Goal: Information Seeking & Learning: Learn about a topic

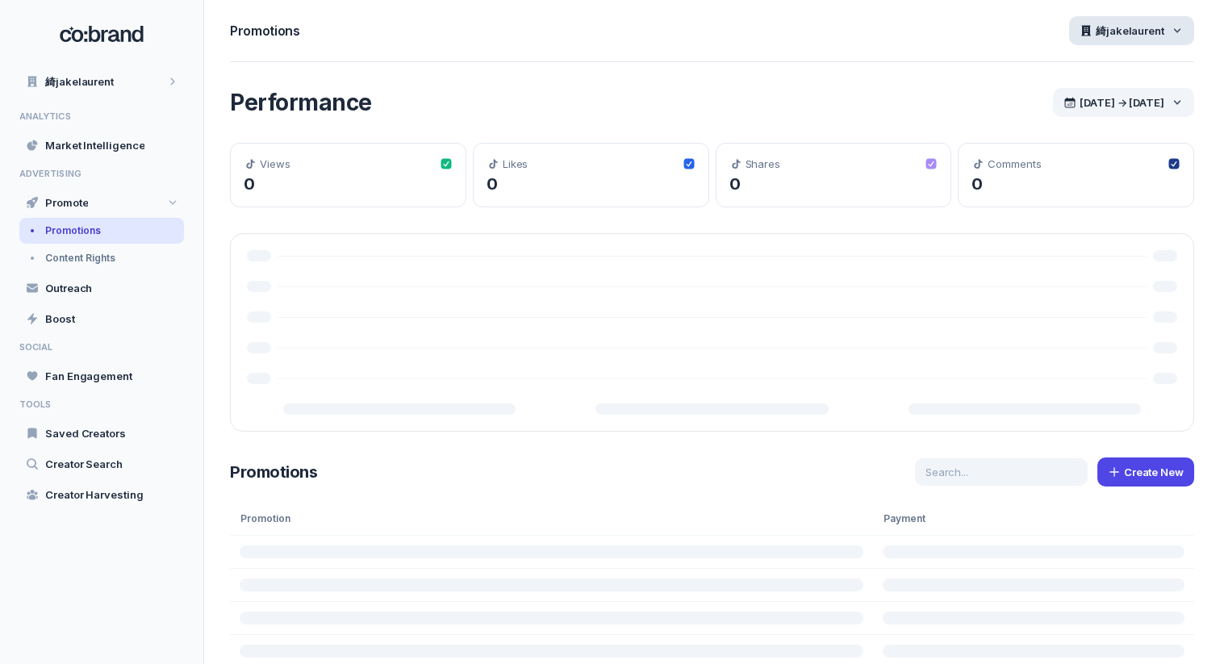
click at [1116, 32] on span "綺jakelaurent" at bounding box center [1130, 30] width 69 height 15
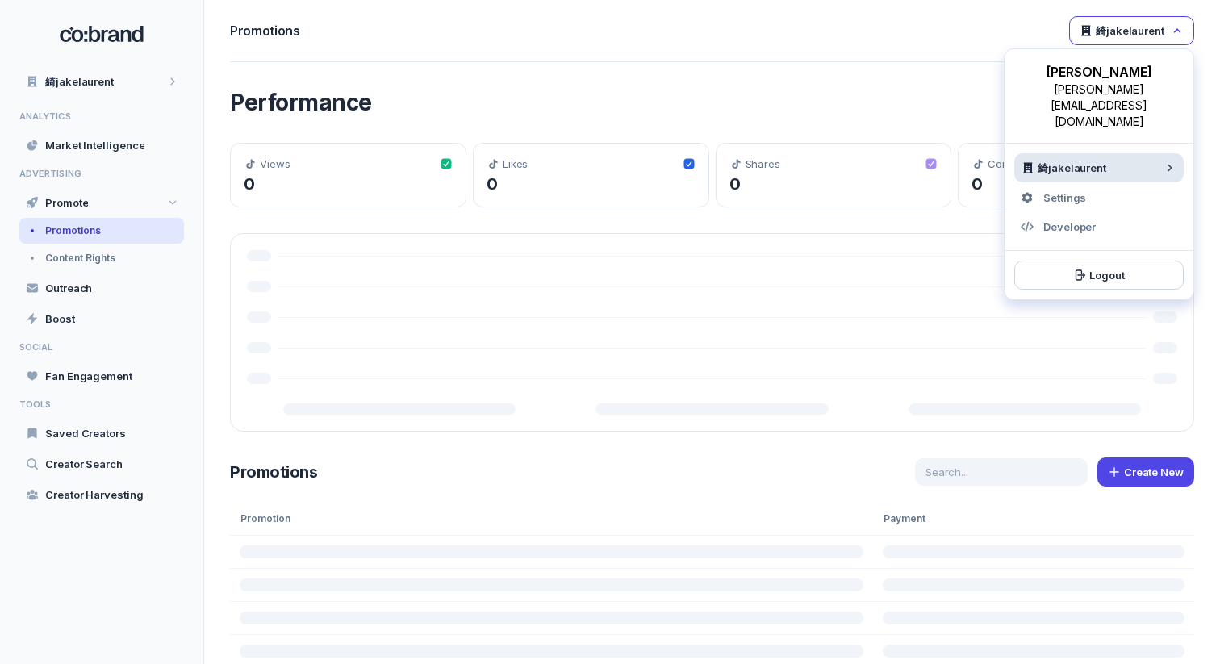
click at [1077, 161] on span "綺jakelaurent" at bounding box center [1072, 168] width 69 height 15
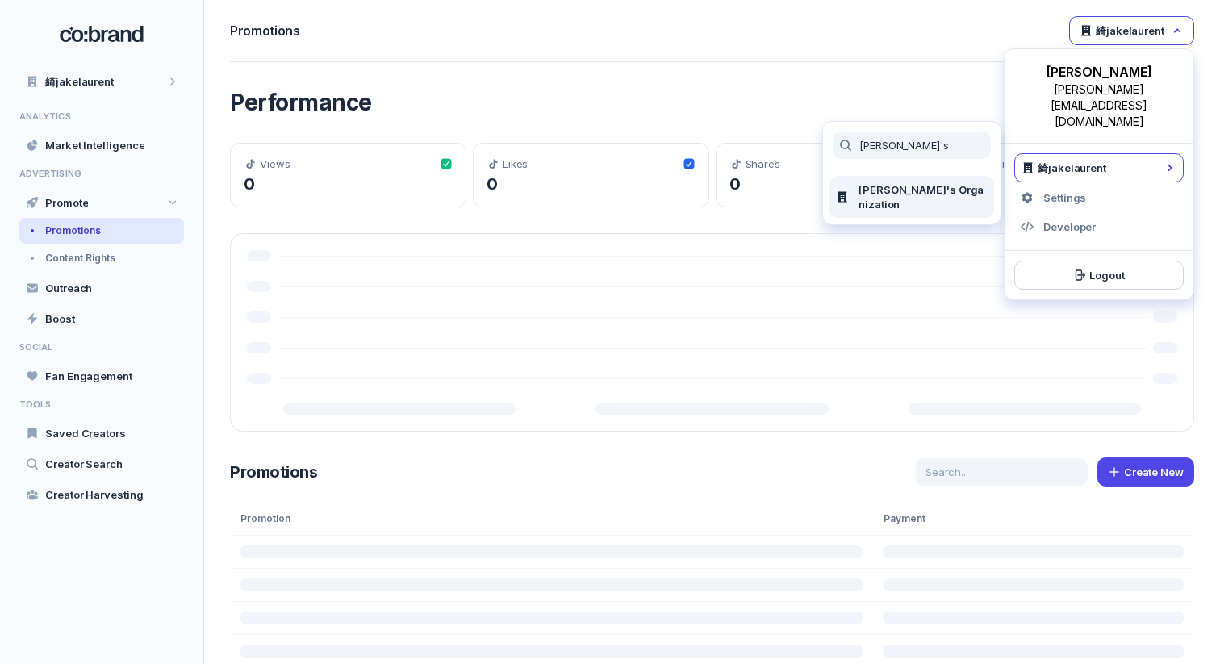
type input "[PERSON_NAME]'s"
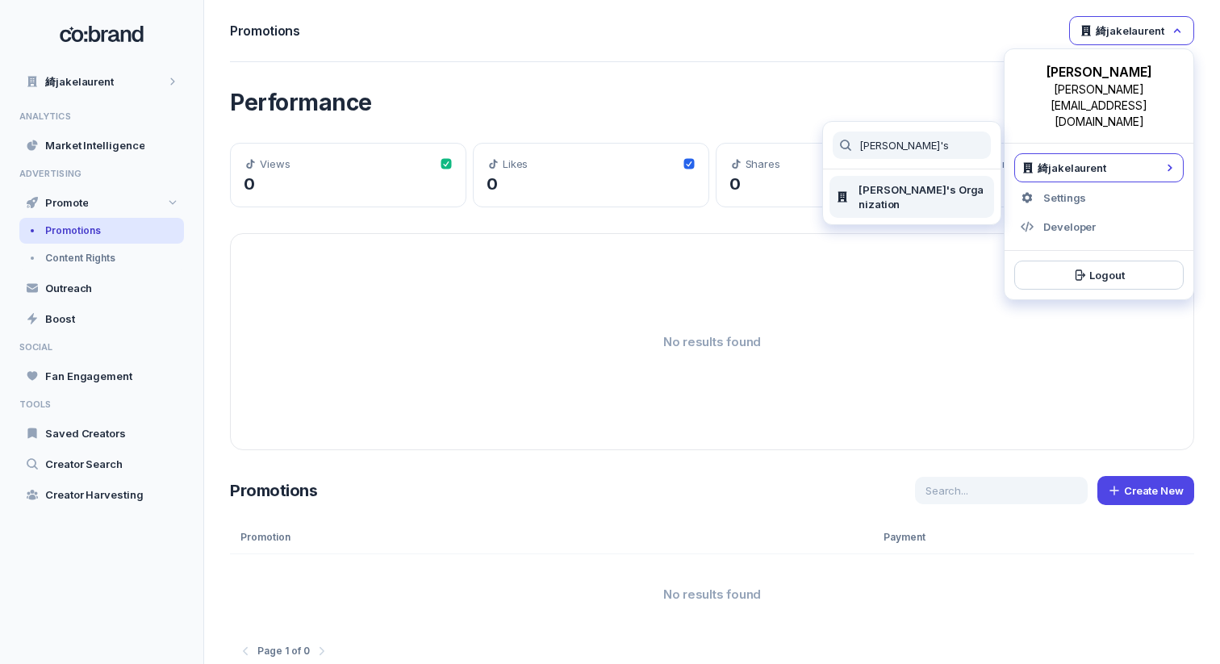
click at [875, 194] on span "[PERSON_NAME]'s Organization" at bounding box center [923, 196] width 129 height 29
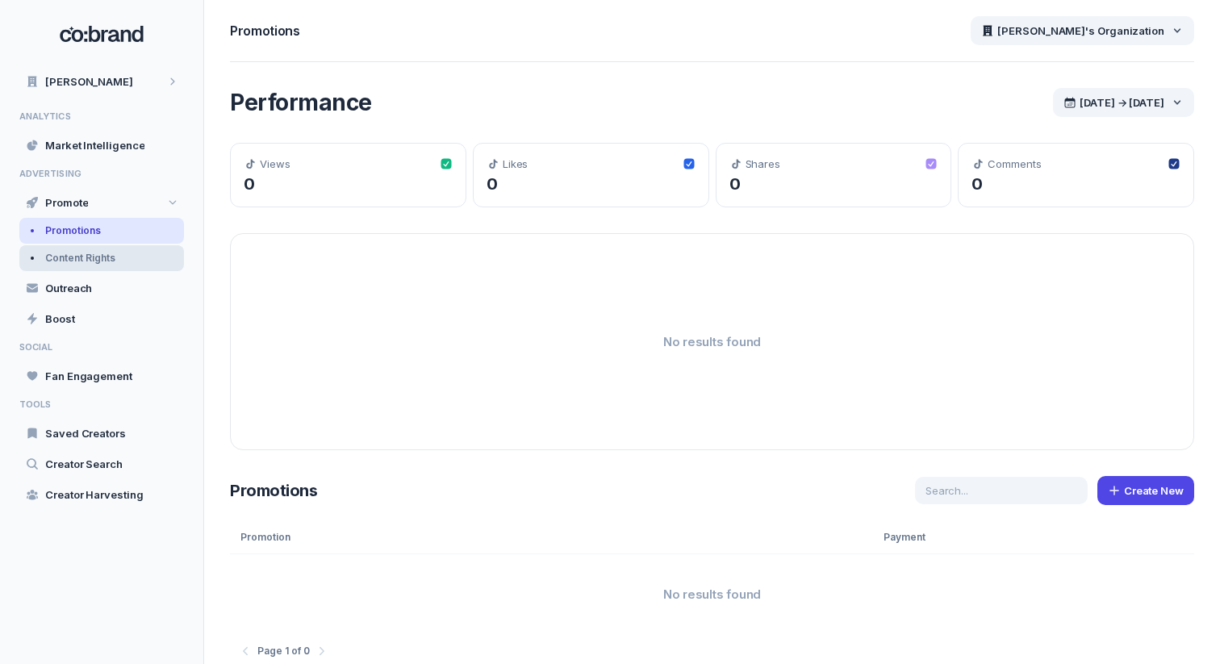
click at [93, 258] on span "Content Rights" at bounding box center [80, 258] width 70 height 13
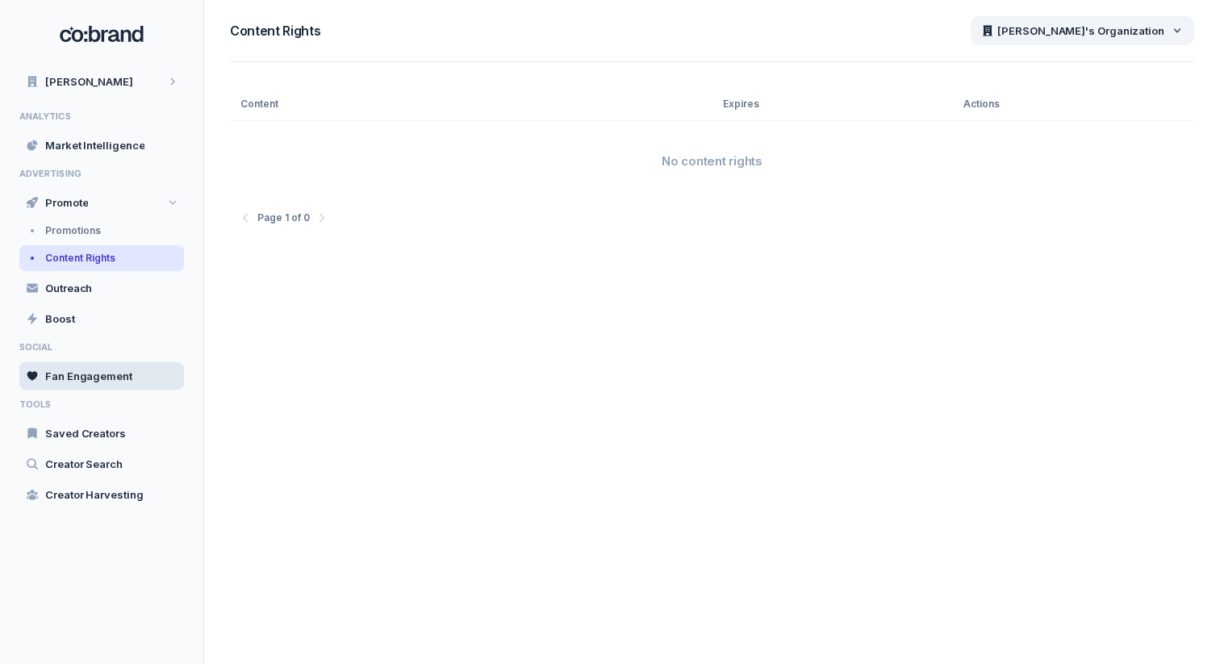
click at [167, 366] on div "Fan Engagement" at bounding box center [101, 375] width 165 height 27
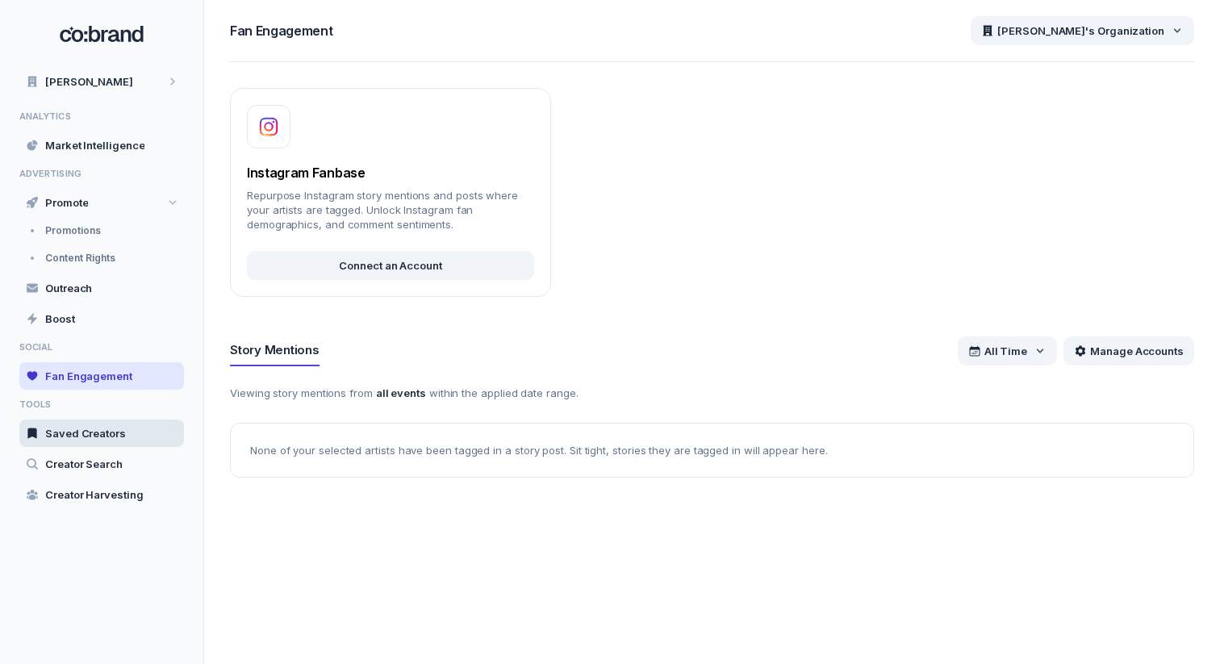
click at [92, 436] on span "Saved Creators" at bounding box center [85, 433] width 81 height 15
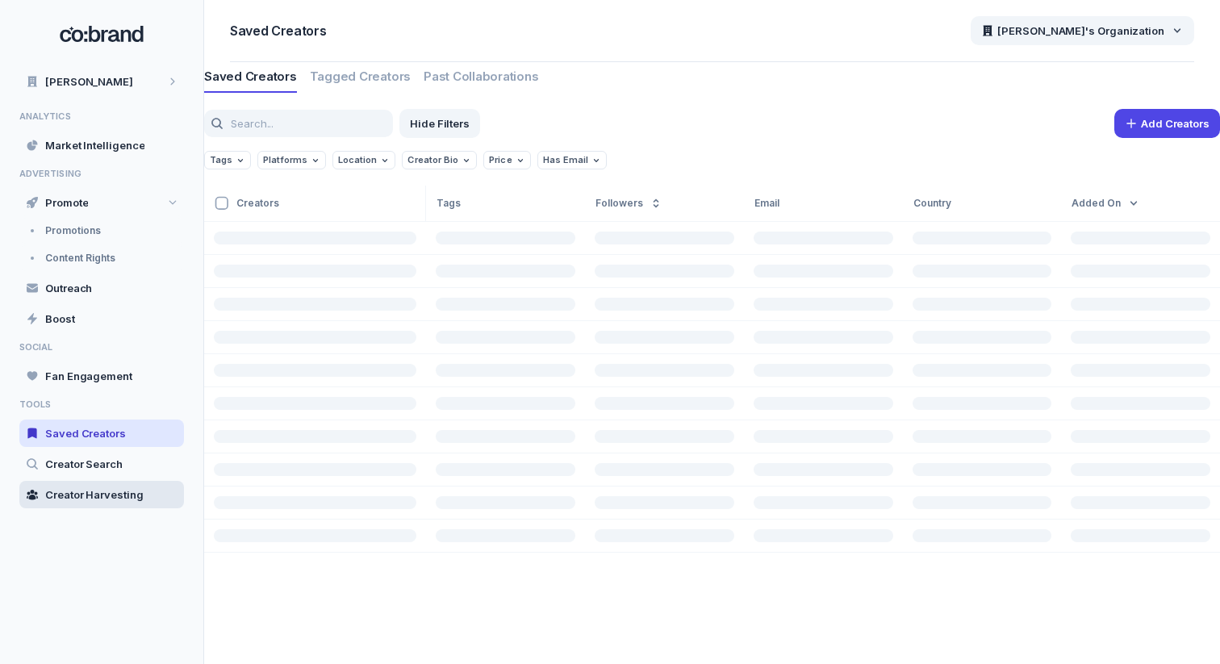
click at [122, 488] on span "Creator Harvesting" at bounding box center [94, 494] width 98 height 15
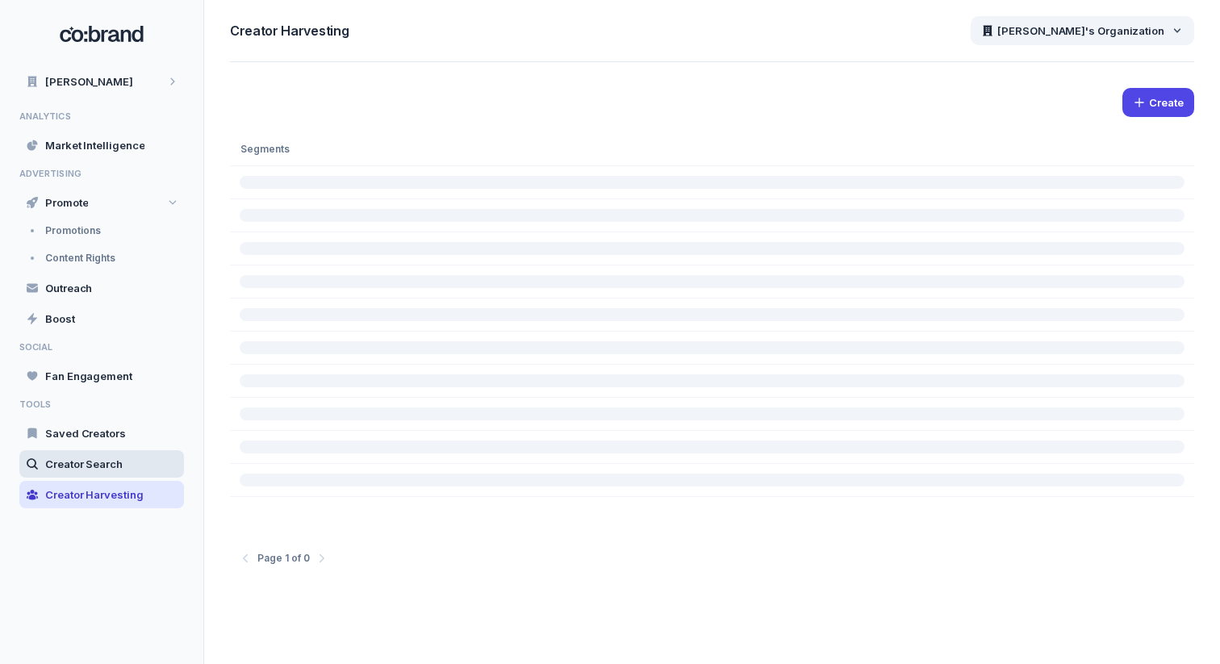
click at [117, 470] on span "Creator Search" at bounding box center [83, 464] width 77 height 15
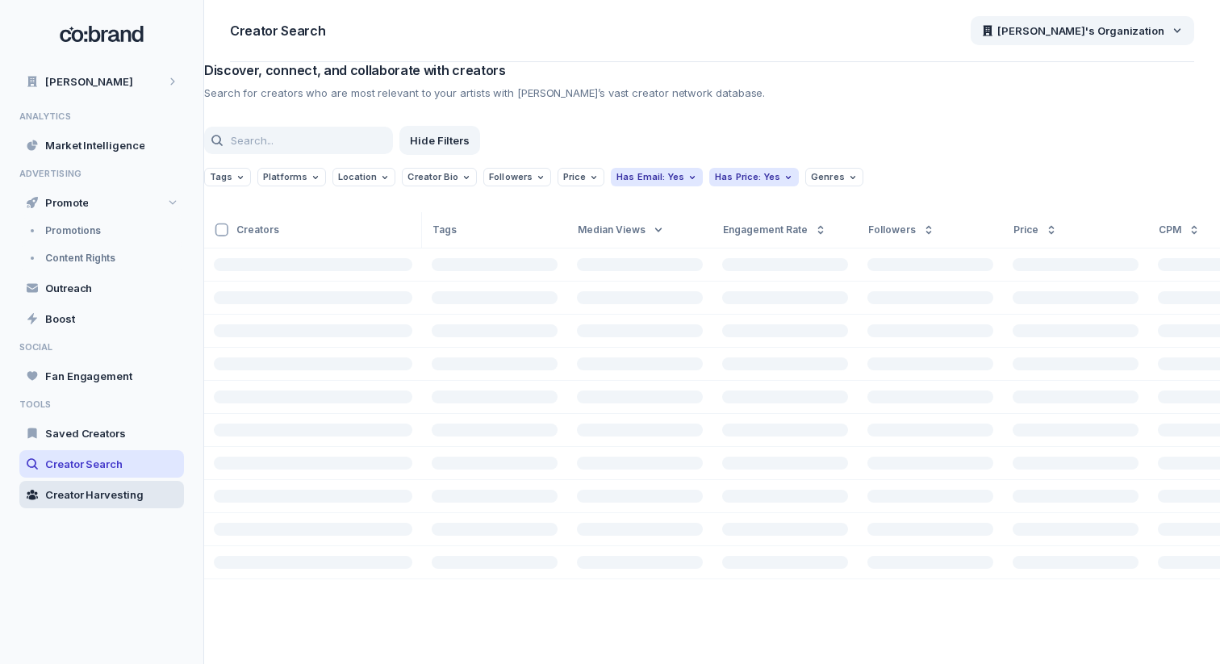
click at [128, 485] on div "Creator Harvesting" at bounding box center [101, 494] width 165 height 27
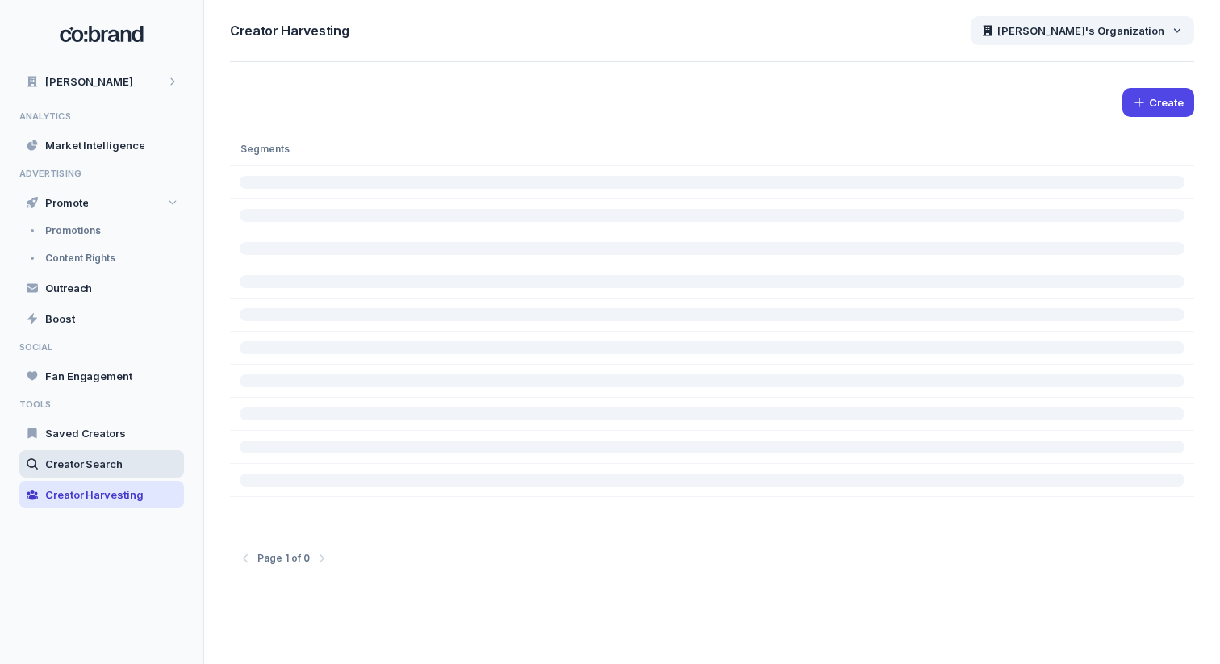
click at [123, 473] on div "Creator Search" at bounding box center [101, 463] width 165 height 27
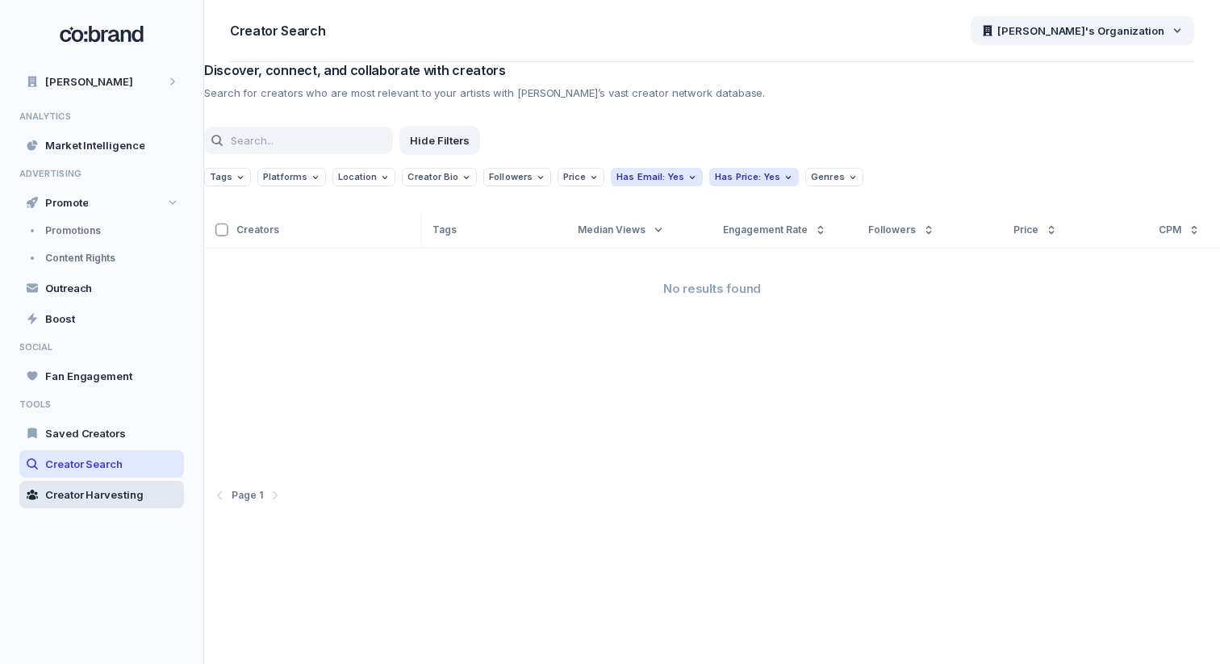
click at [106, 507] on div "Creator Harvesting" at bounding box center [101, 494] width 165 height 27
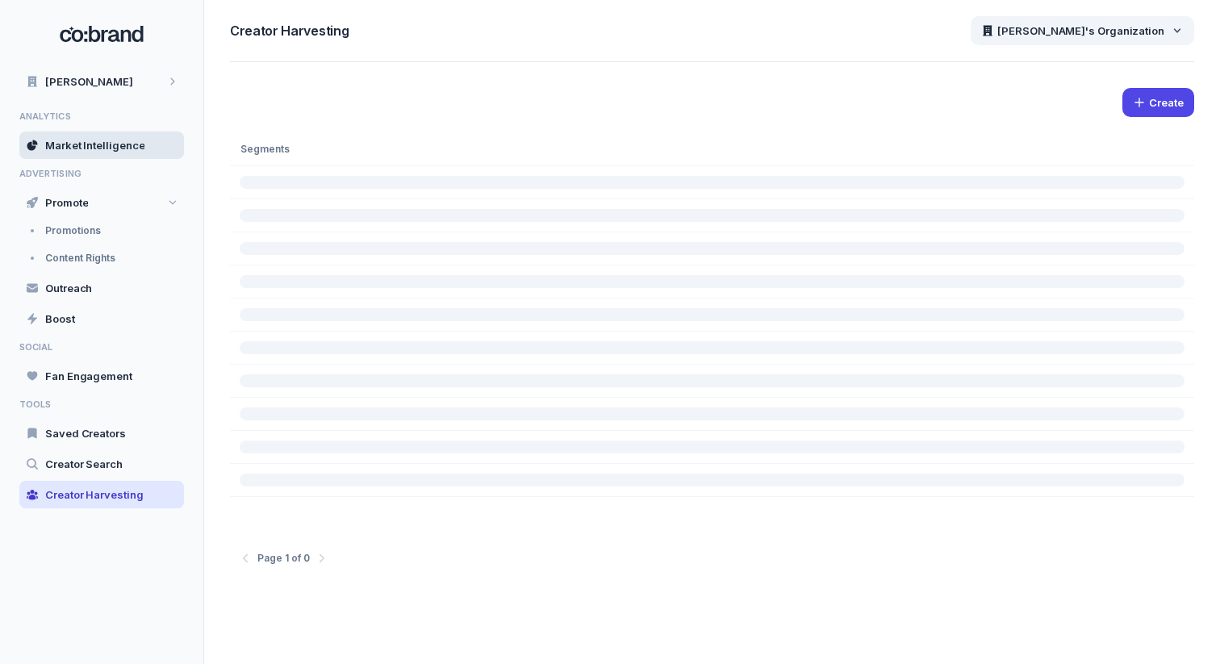
click at [135, 146] on span "Market Intelligence" at bounding box center [94, 145] width 99 height 15
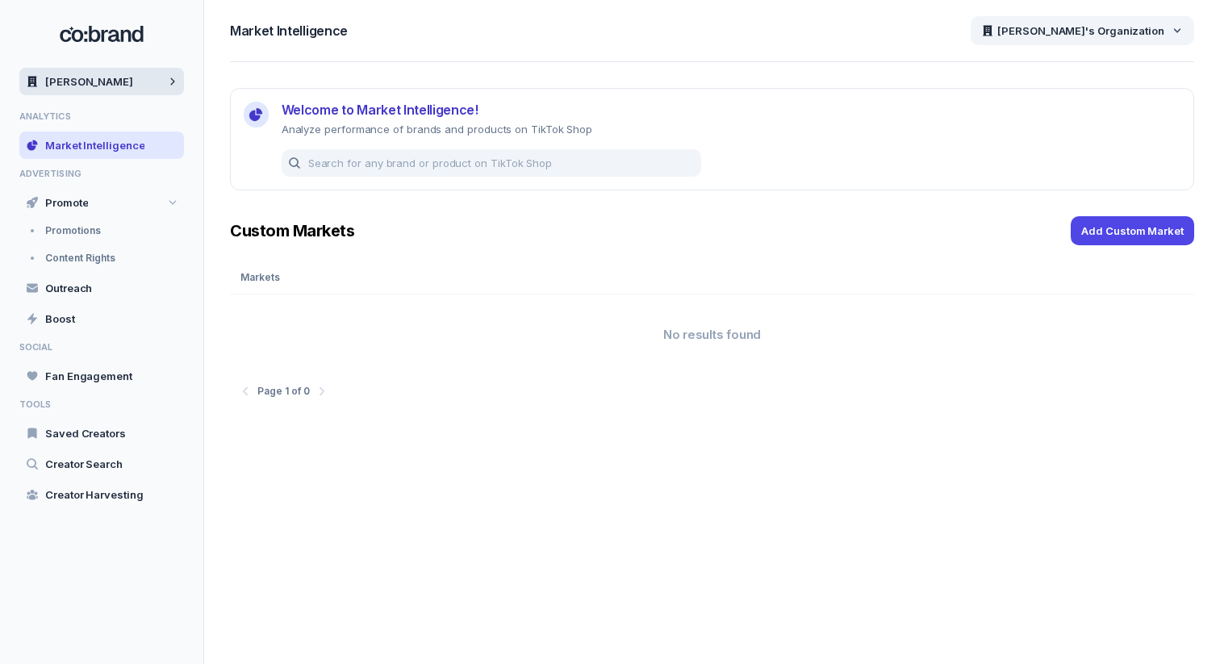
click at [127, 78] on span "[PERSON_NAME]" at bounding box center [89, 81] width 88 height 15
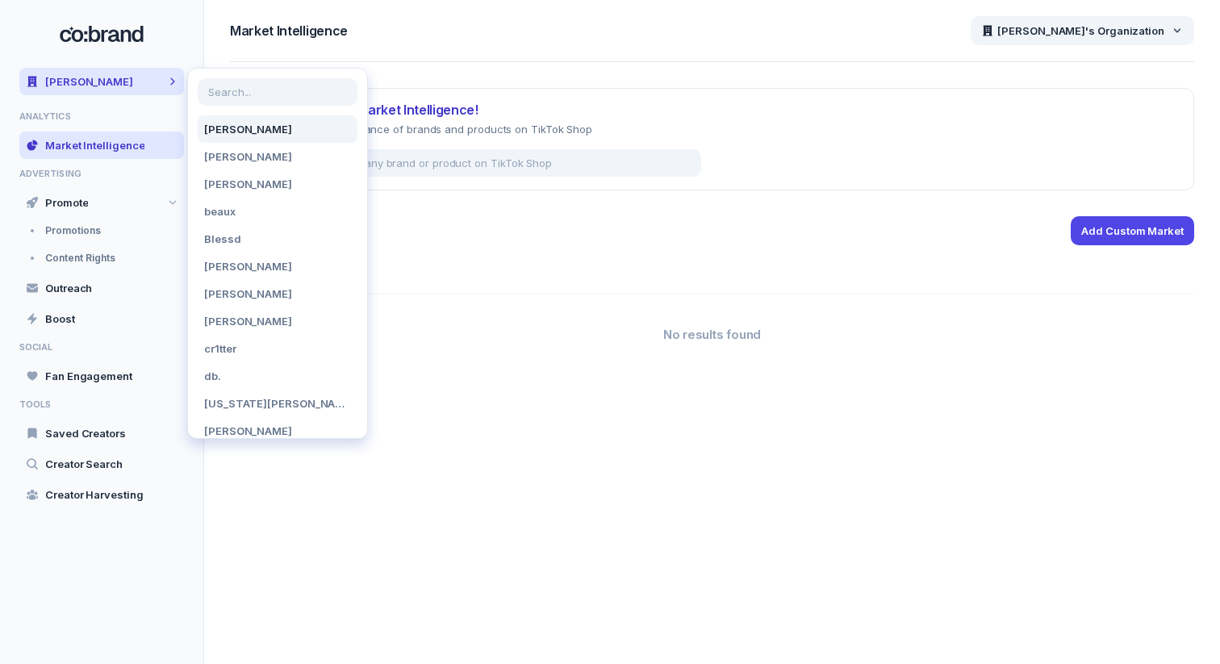
click at [253, 132] on span "[PERSON_NAME]" at bounding box center [277, 129] width 147 height 15
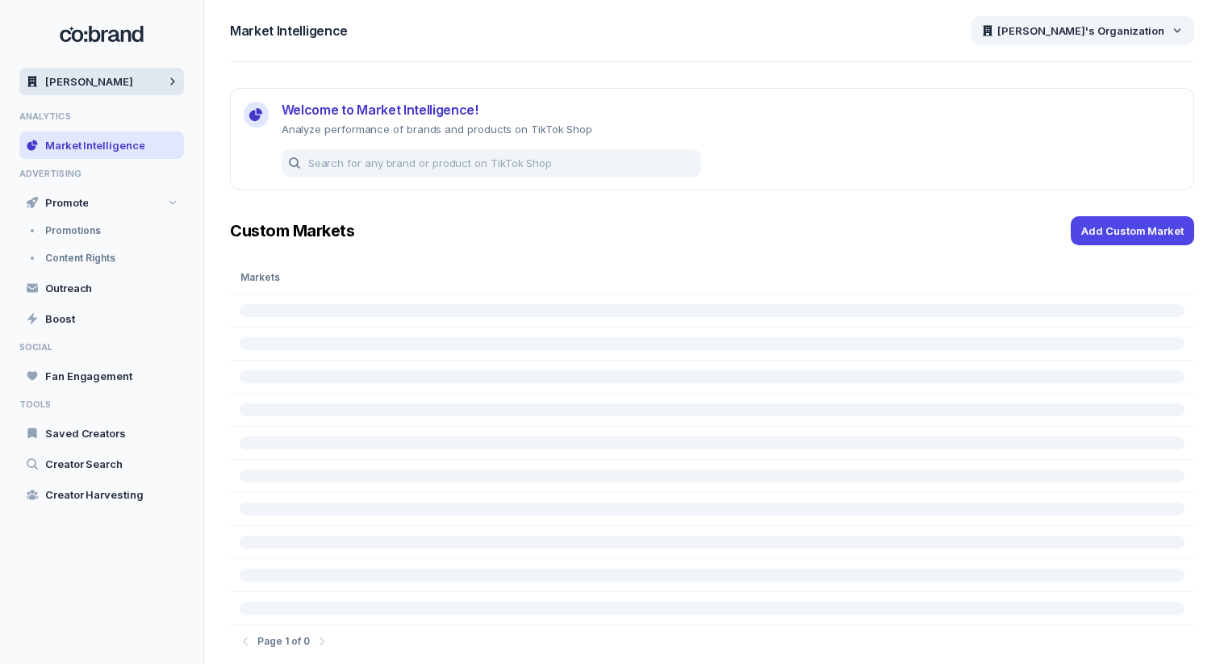
click at [119, 77] on div "[PERSON_NAME]" at bounding box center [101, 81] width 165 height 27
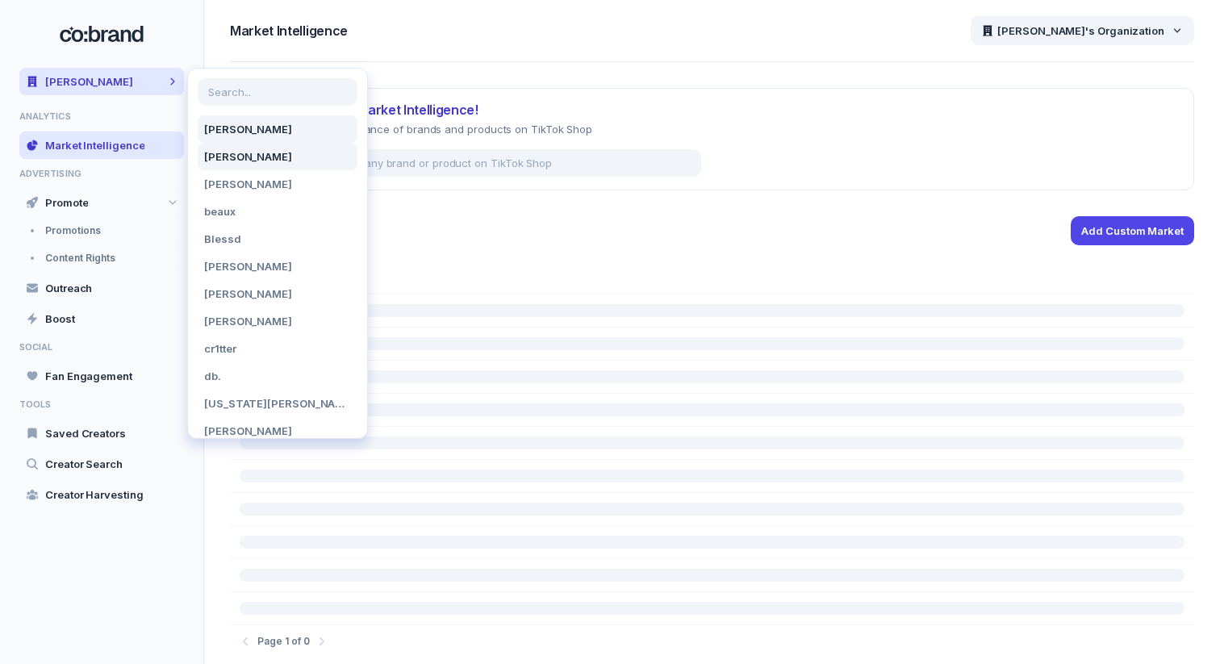
click at [245, 159] on span "[PERSON_NAME]" at bounding box center [277, 156] width 147 height 15
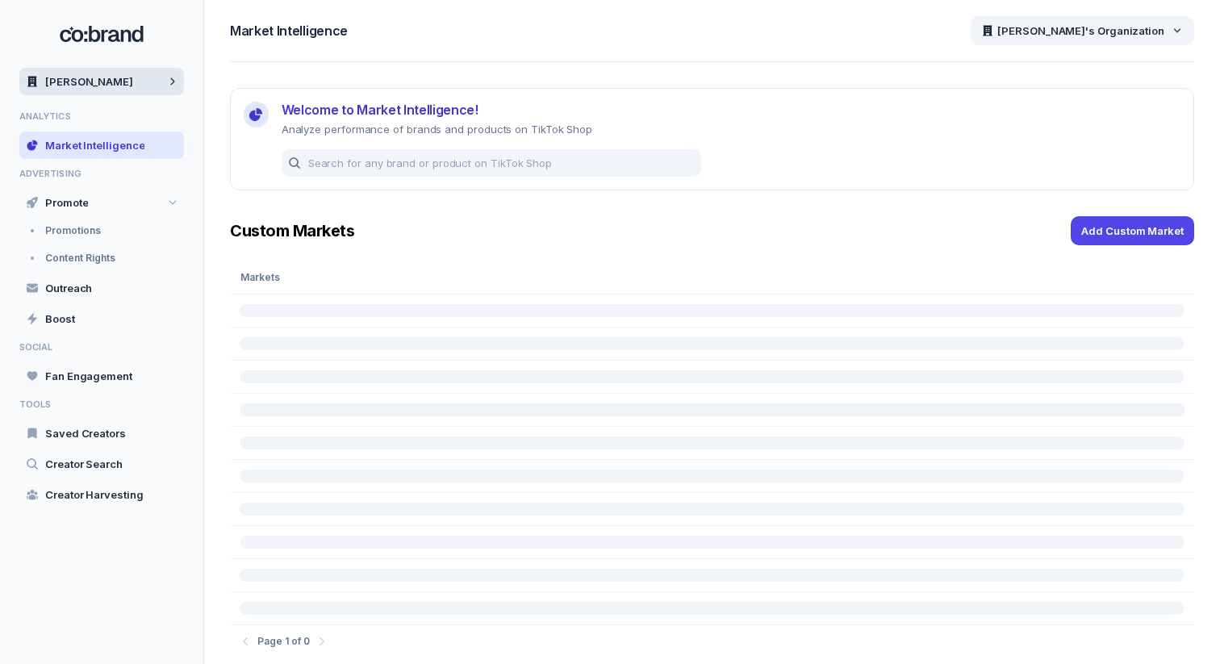
click at [137, 73] on div "[PERSON_NAME]" at bounding box center [101, 81] width 165 height 27
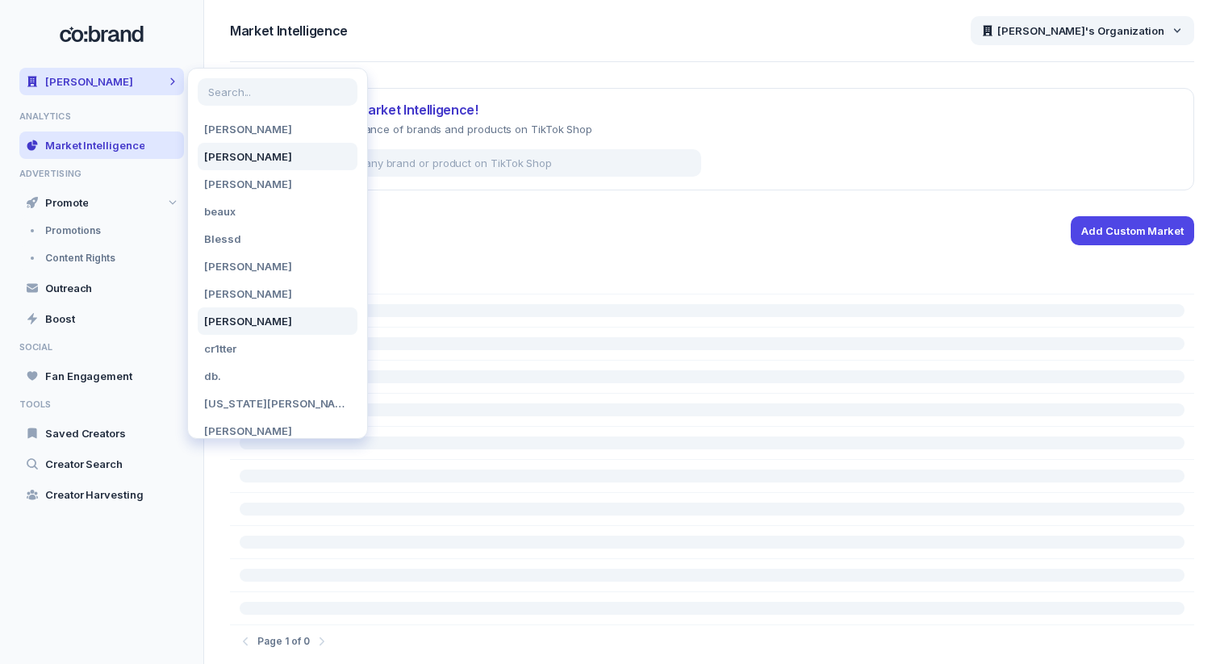
click at [266, 321] on span "[PERSON_NAME]" at bounding box center [277, 321] width 147 height 15
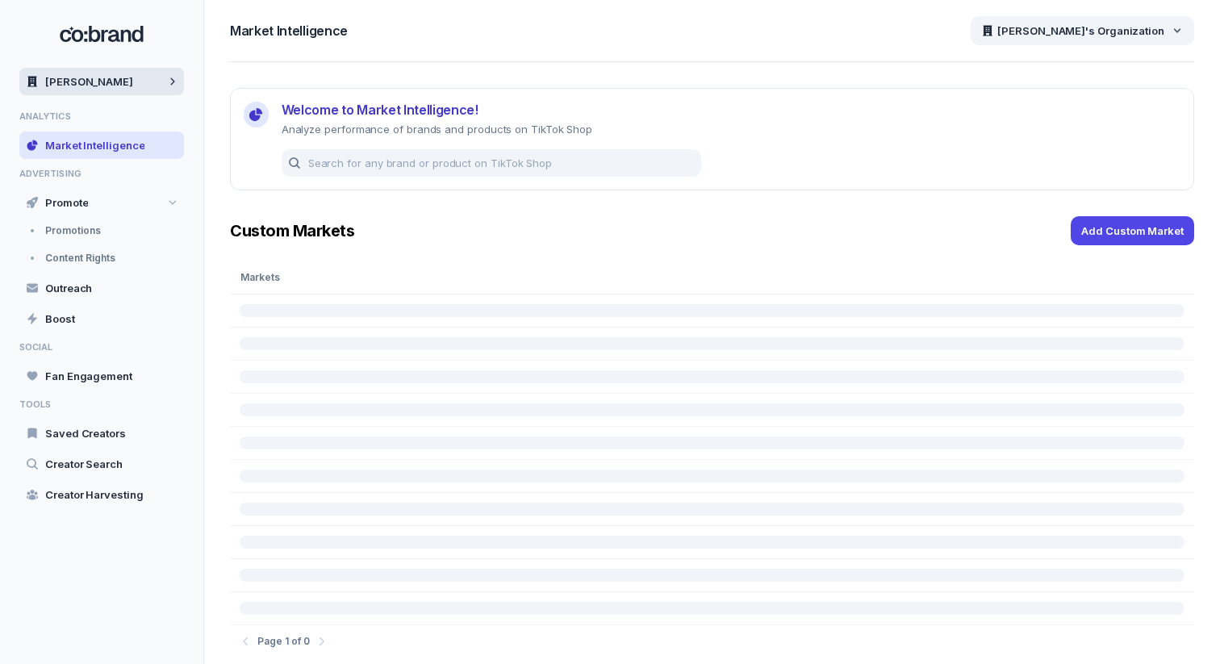
click at [101, 75] on span "[PERSON_NAME]" at bounding box center [89, 81] width 88 height 15
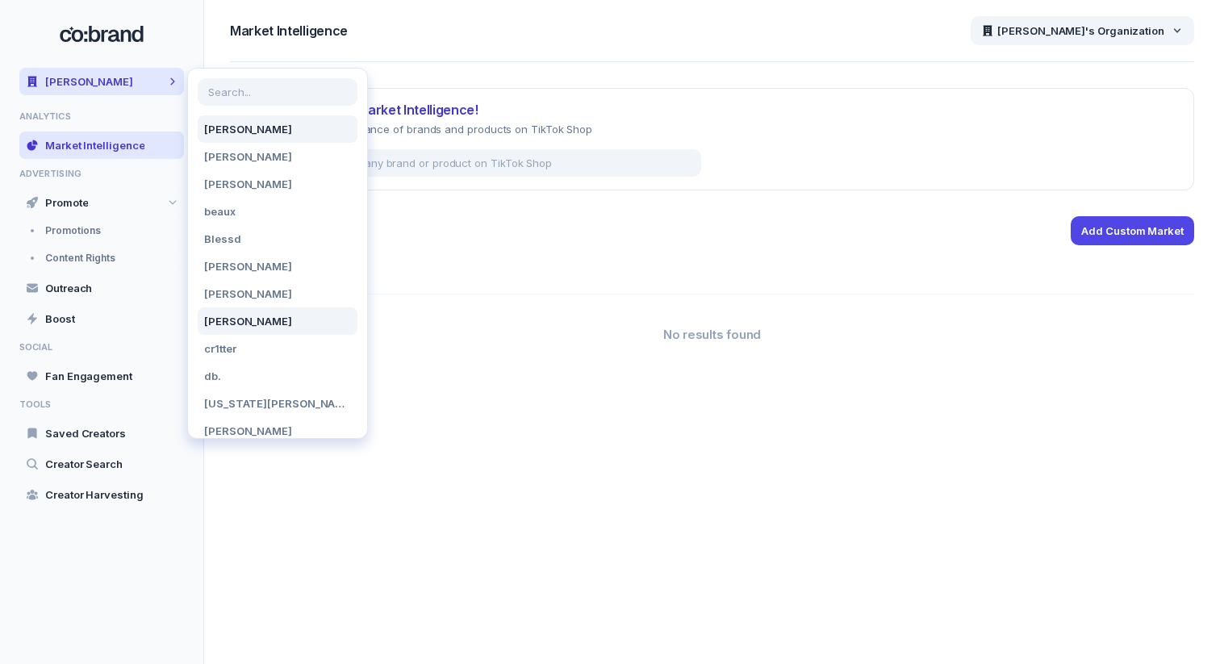
click at [266, 133] on span "[PERSON_NAME]" at bounding box center [277, 129] width 147 height 15
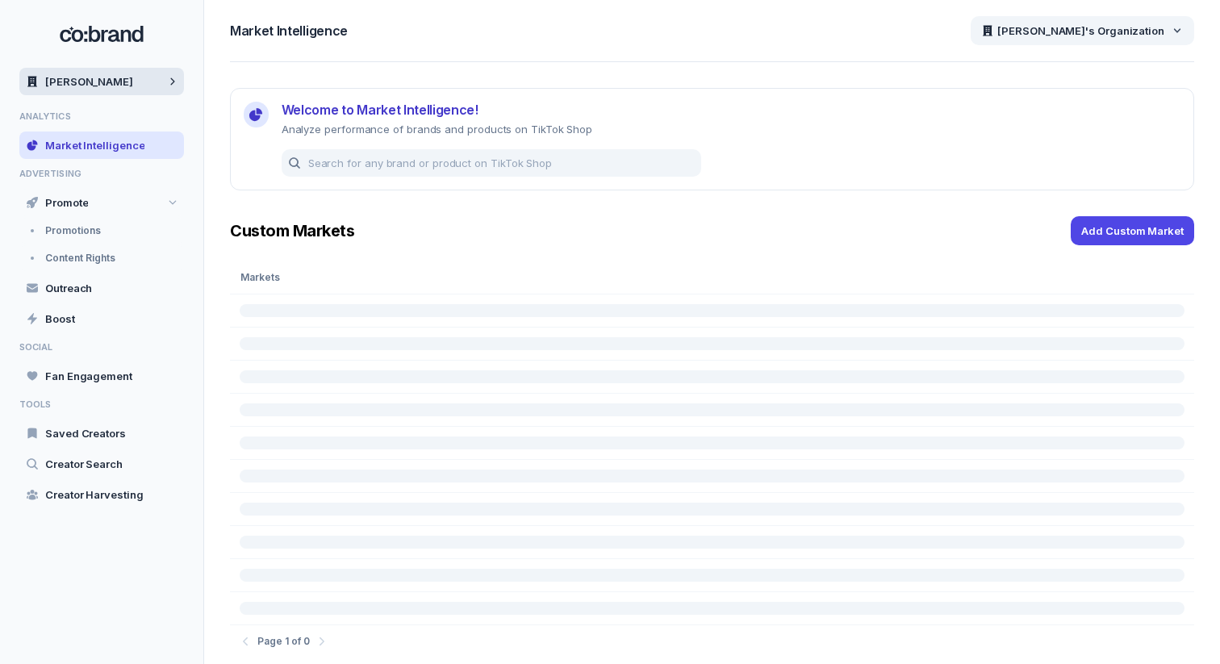
click at [128, 76] on div "[PERSON_NAME]" at bounding box center [101, 81] width 165 height 27
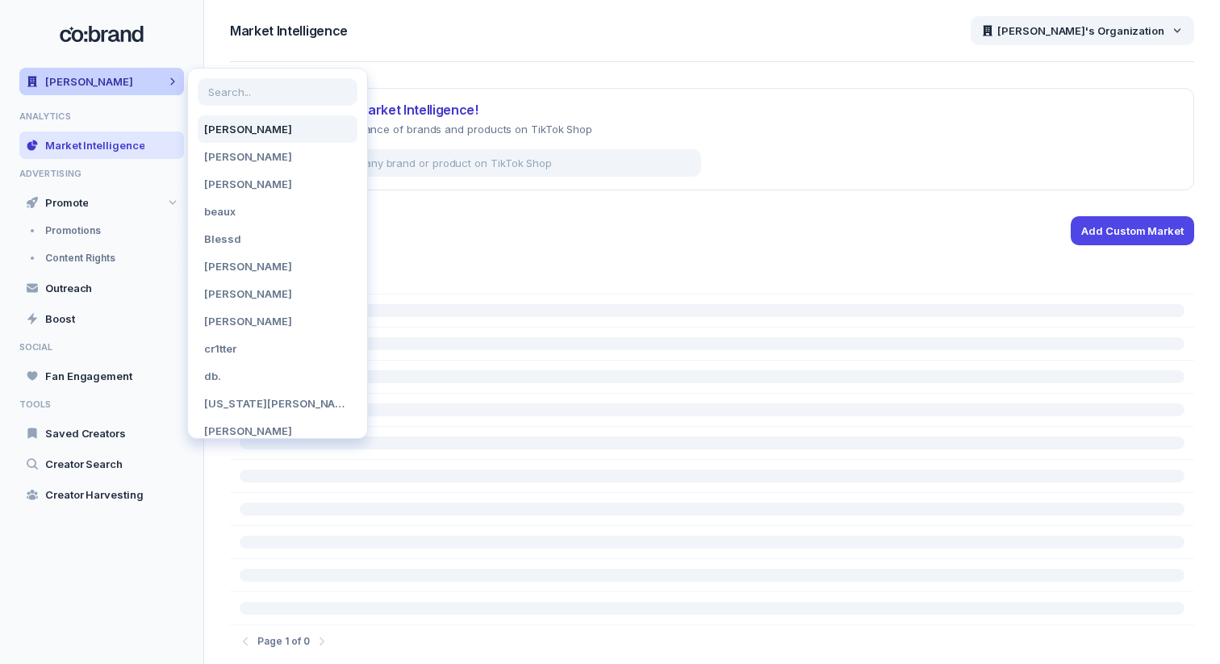
click at [128, 76] on div "[PERSON_NAME]" at bounding box center [101, 81] width 165 height 27
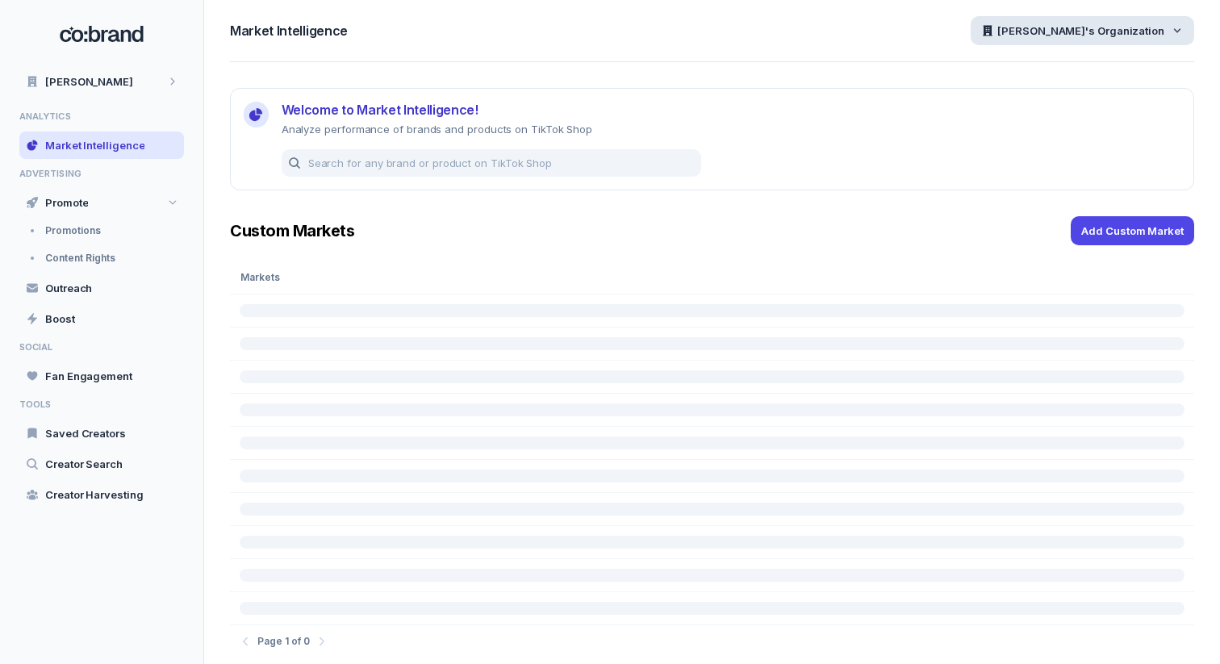
click at [1167, 30] on div "[PERSON_NAME]'s Organization" at bounding box center [1083, 30] width 224 height 29
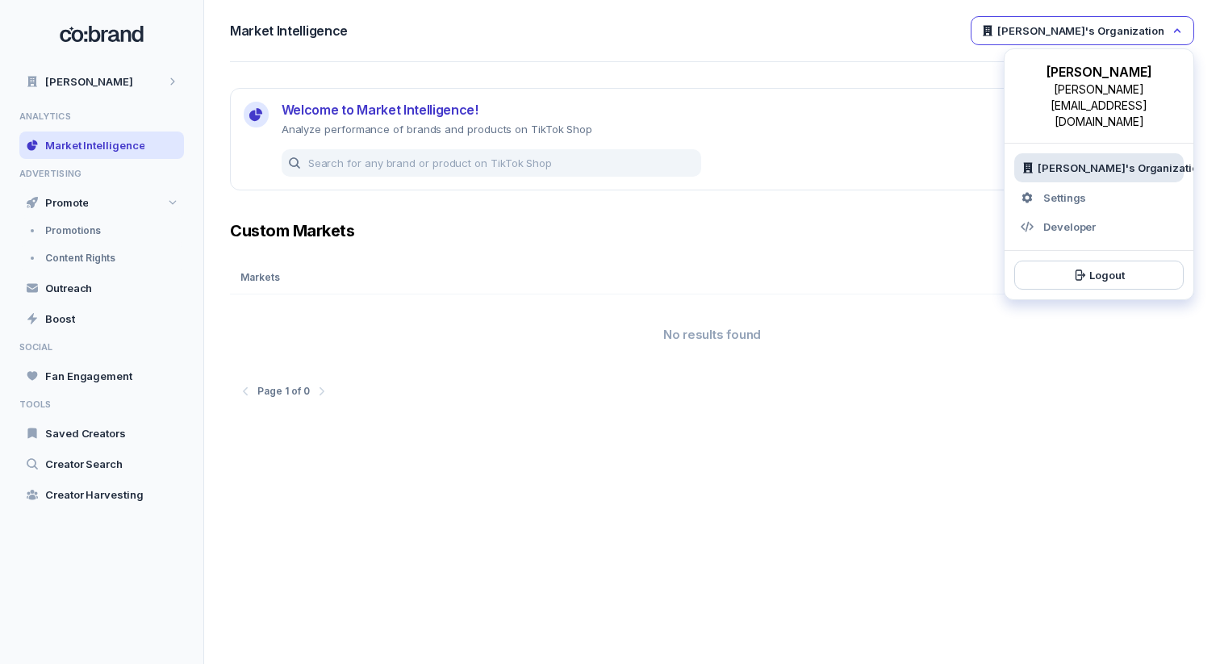
click at [1117, 153] on div "[PERSON_NAME]'s Organization" at bounding box center [1098, 167] width 169 height 29
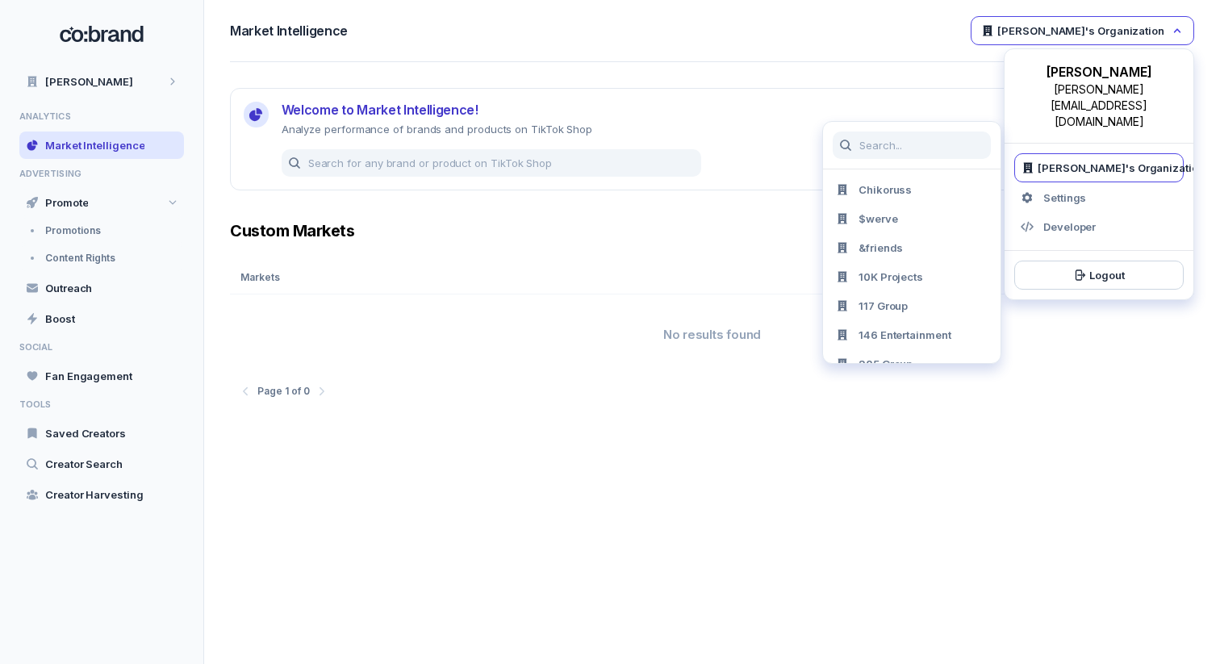
click at [1117, 153] on div "[PERSON_NAME]'s Organization" at bounding box center [1098, 167] width 169 height 29
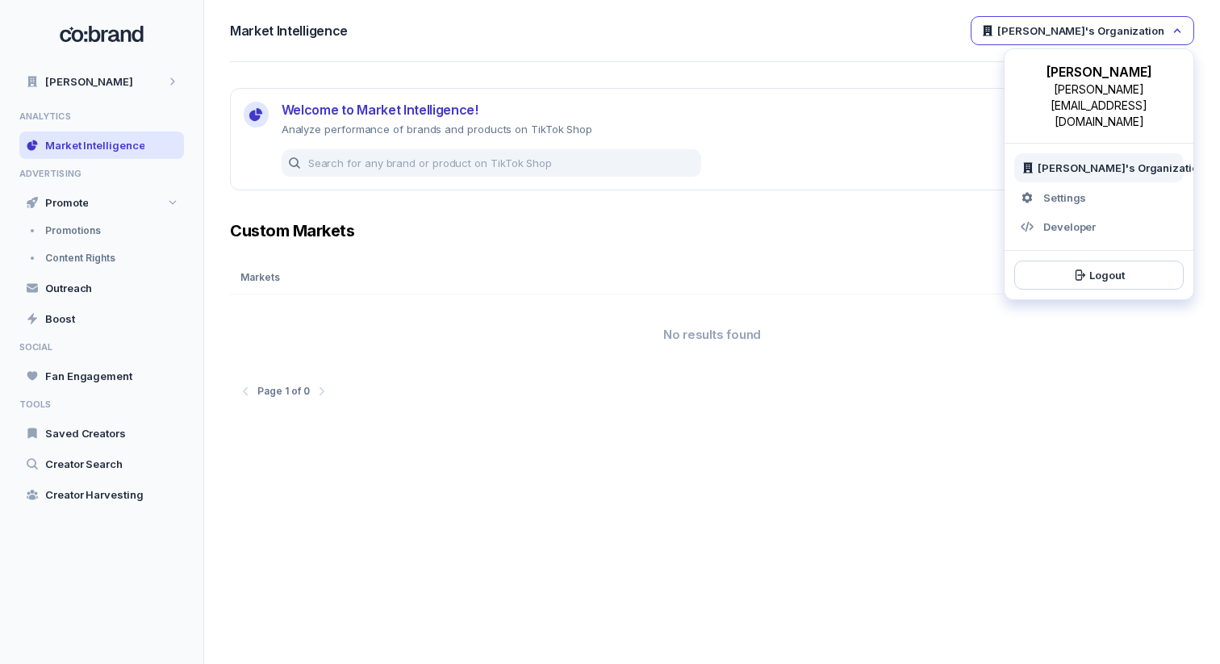
click at [1157, 27] on span "[PERSON_NAME]'s Organization" at bounding box center [1081, 30] width 167 height 15
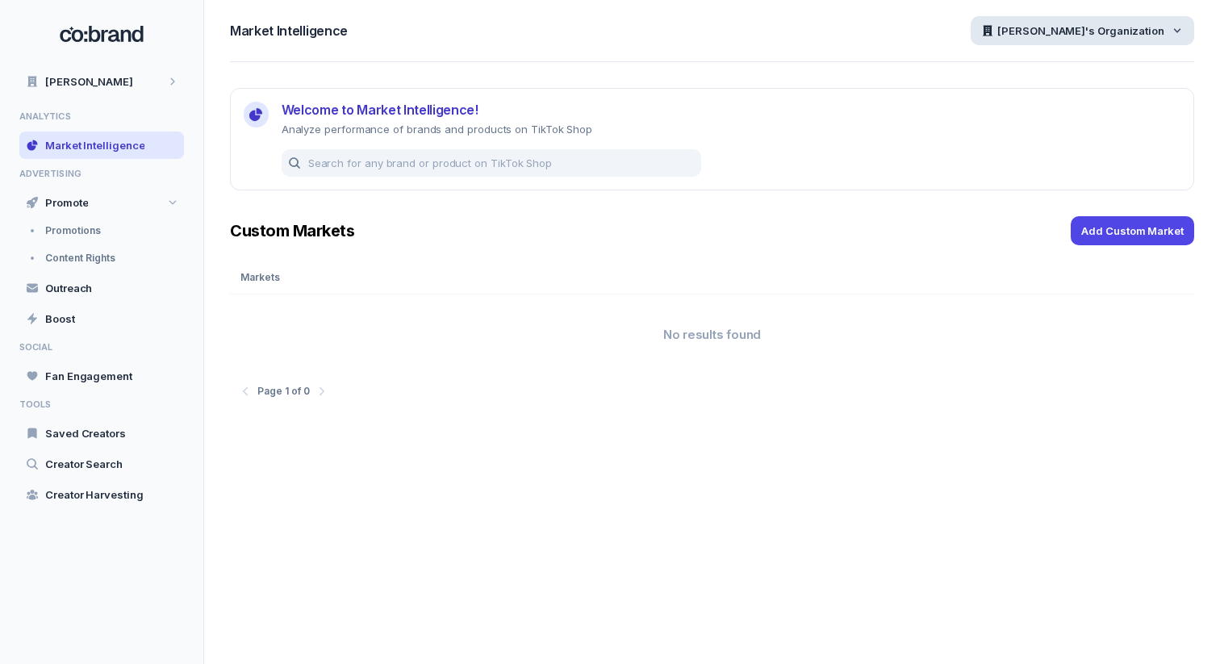
click at [1111, 28] on span "[PERSON_NAME]'s Organization" at bounding box center [1081, 30] width 167 height 15
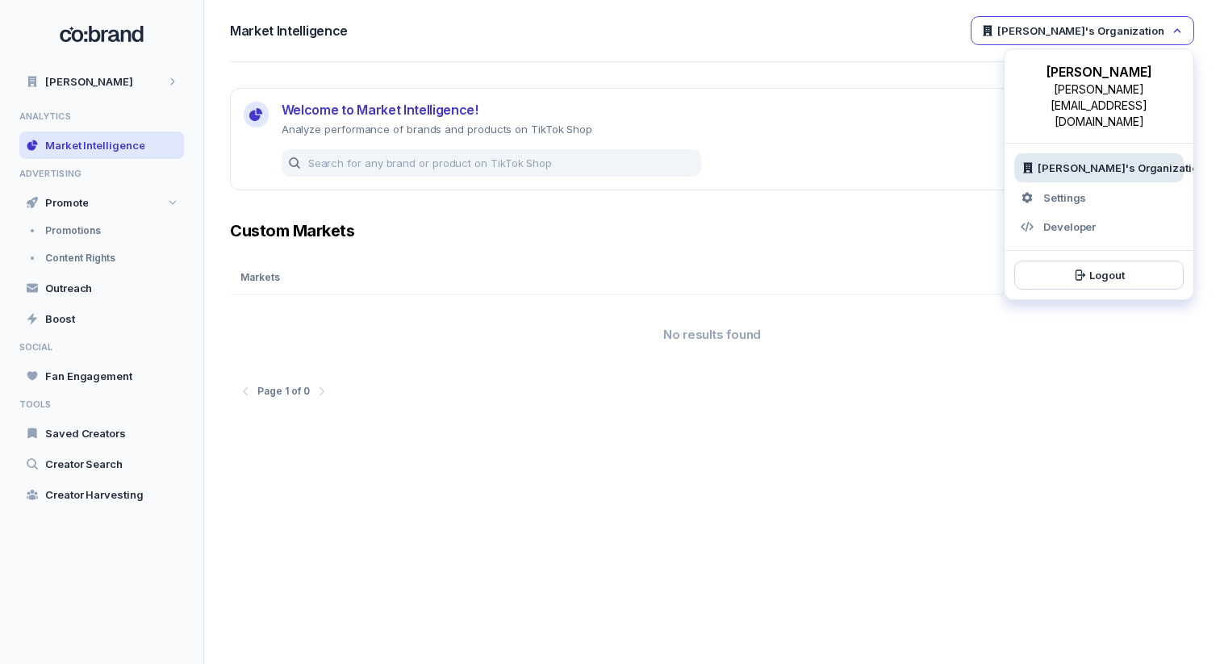
click at [1047, 161] on span "[PERSON_NAME]'s Organization" at bounding box center [1121, 168] width 167 height 15
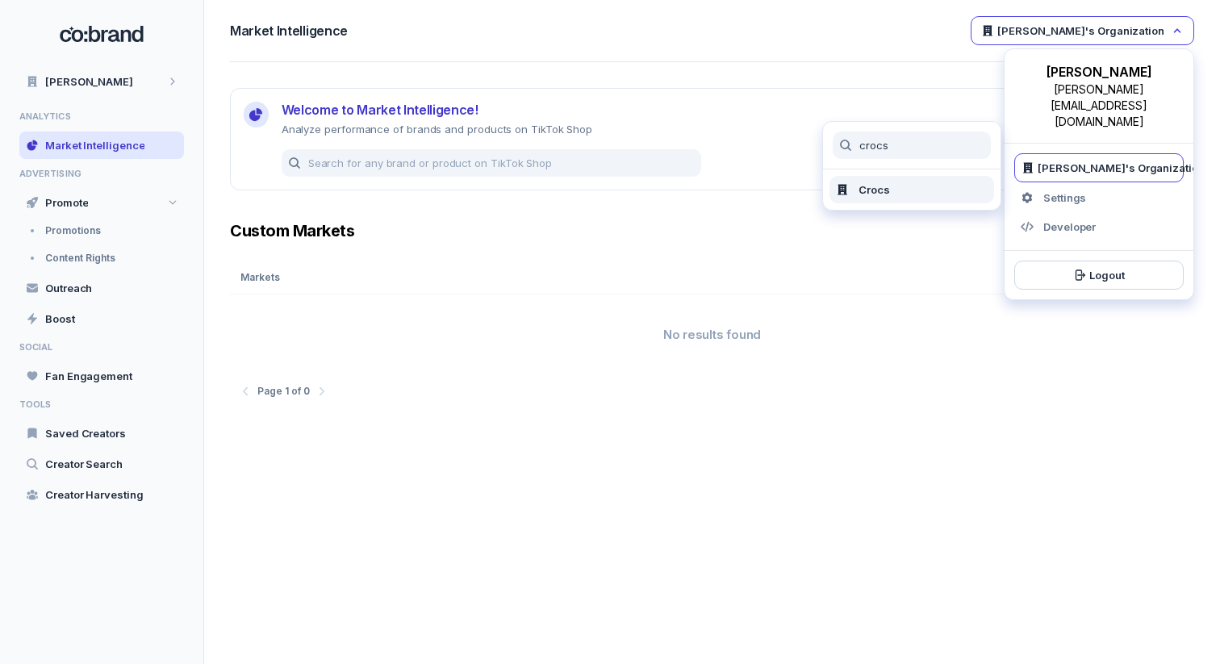
type input "crocs"
click at [914, 181] on button "Crocs" at bounding box center [912, 189] width 165 height 27
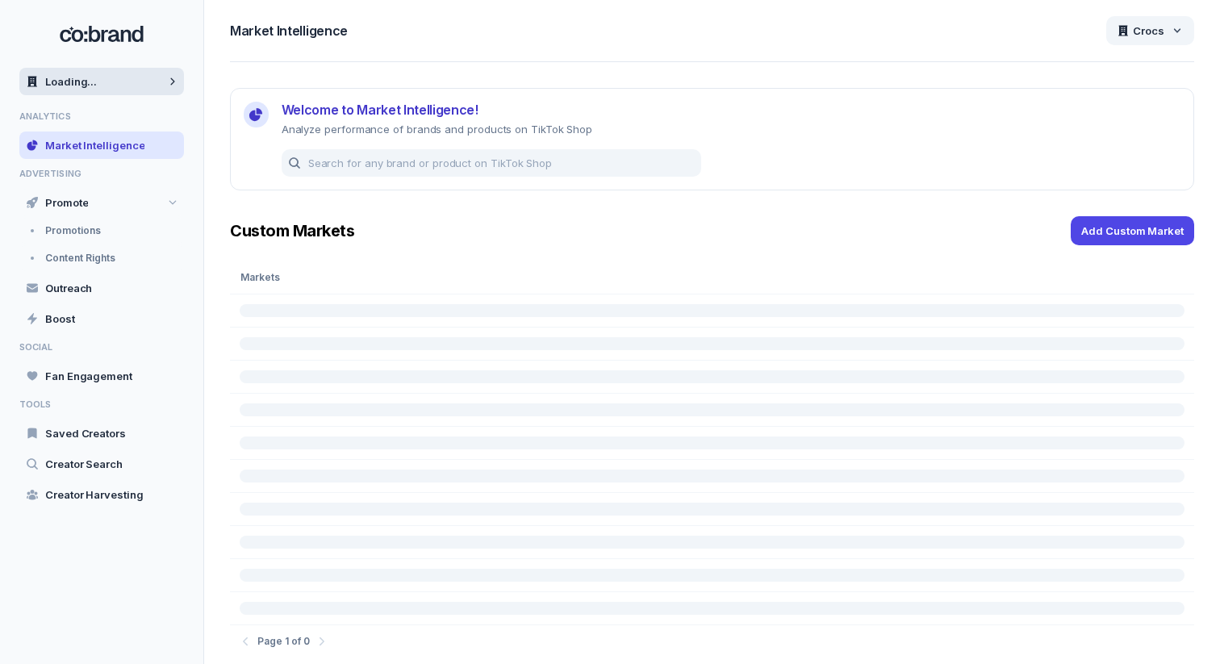
click at [124, 77] on div "Loading..." at bounding box center [101, 81] width 165 height 27
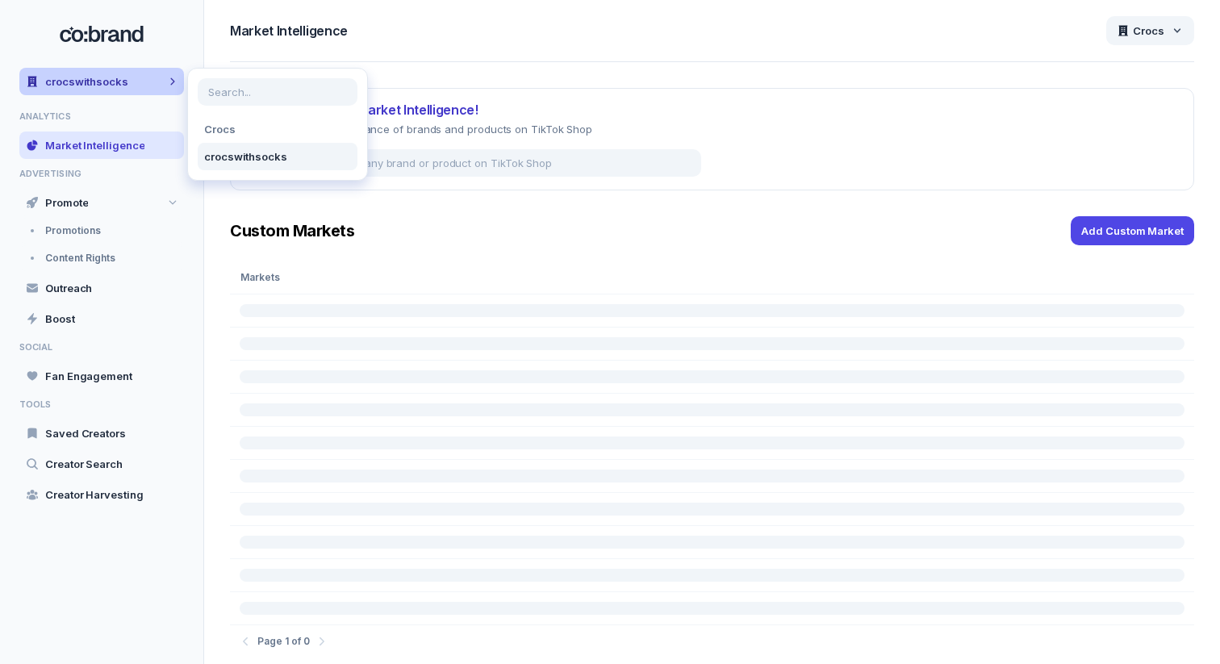
click at [124, 77] on div "crocswithsocks" at bounding box center [101, 81] width 165 height 27
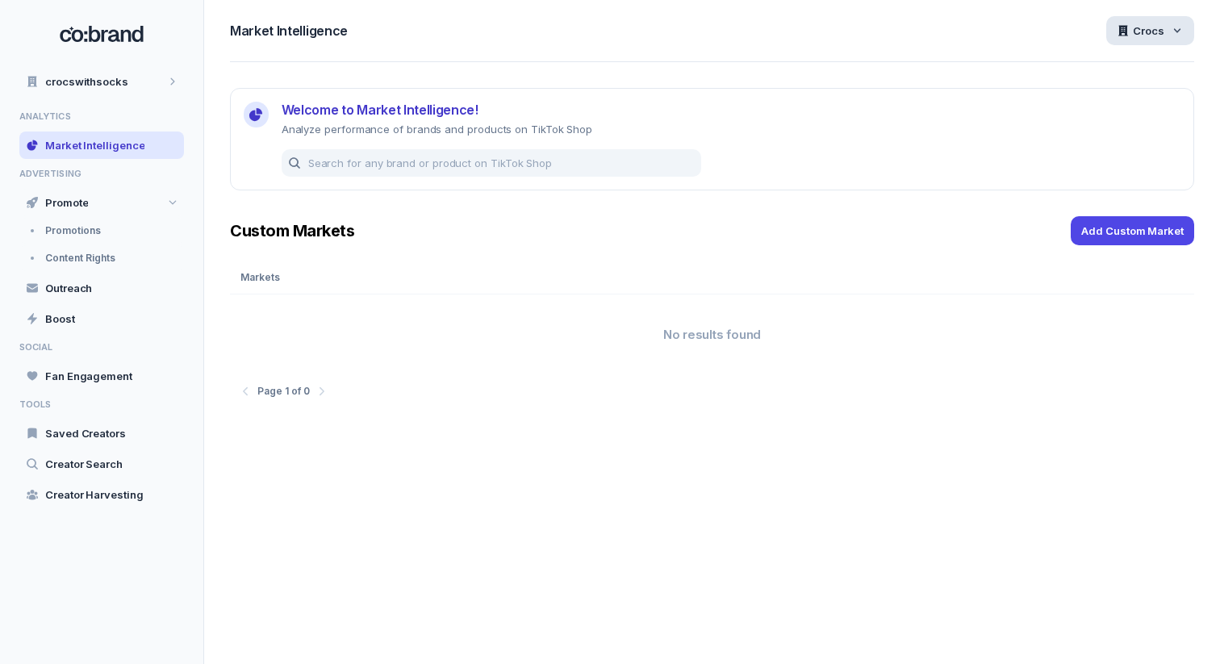
click at [1148, 24] on span "Crocs" at bounding box center [1148, 30] width 31 height 15
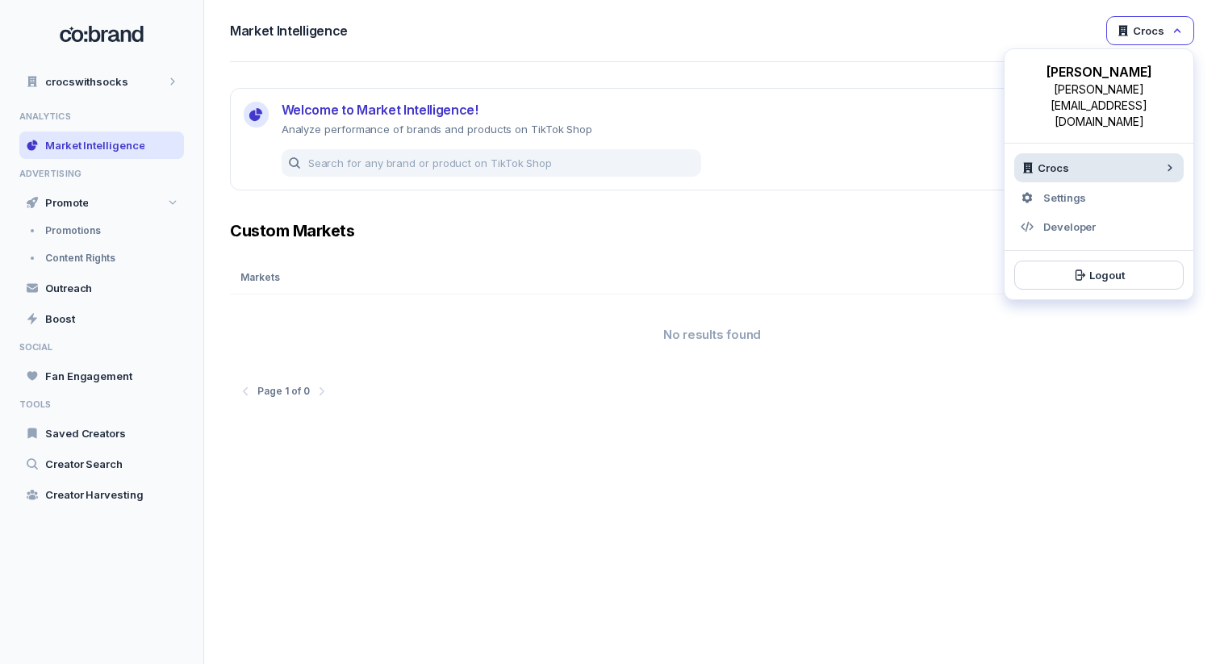
click at [1070, 161] on div "Crocs" at bounding box center [1090, 168] width 136 height 15
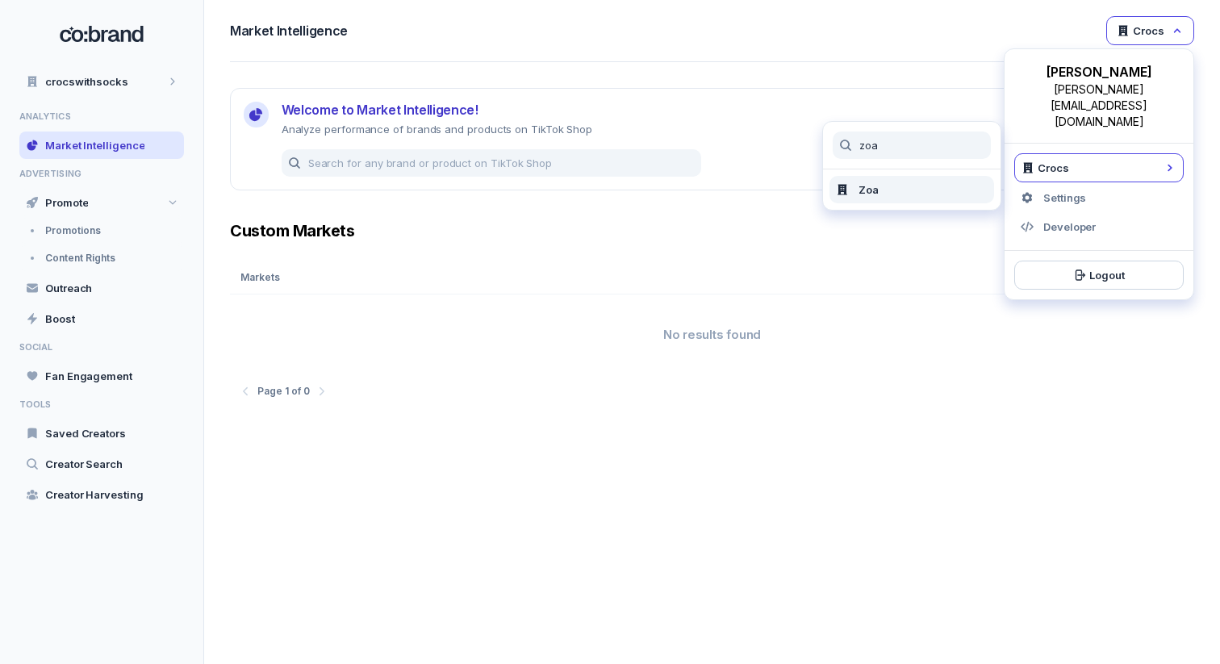
type input "zoa"
click at [948, 195] on div "Zoa" at bounding box center [912, 189] width 152 height 15
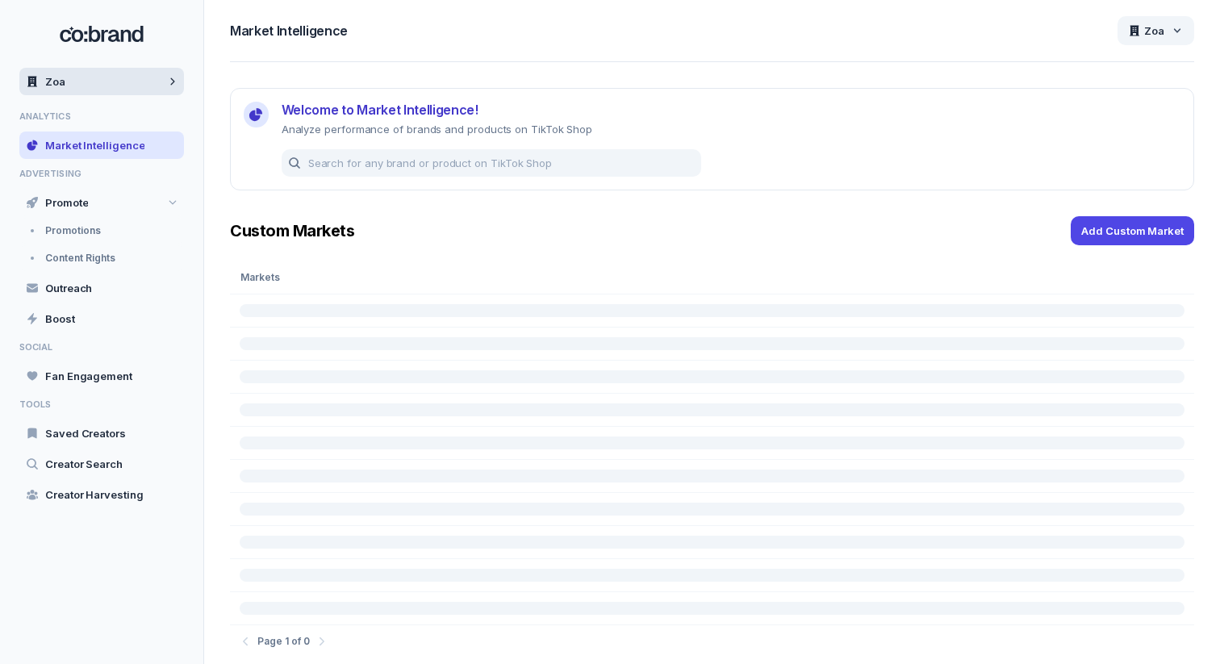
click at [133, 73] on div "Zoa" at bounding box center [101, 81] width 165 height 27
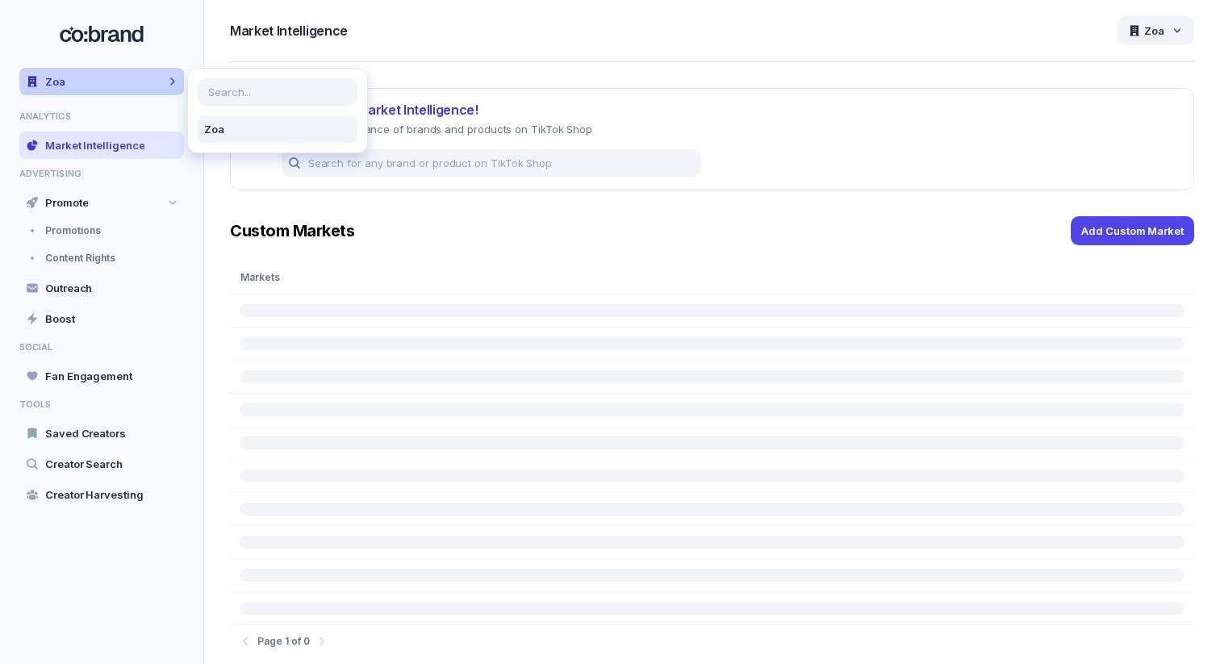
click at [133, 73] on div "Zoa" at bounding box center [101, 81] width 165 height 27
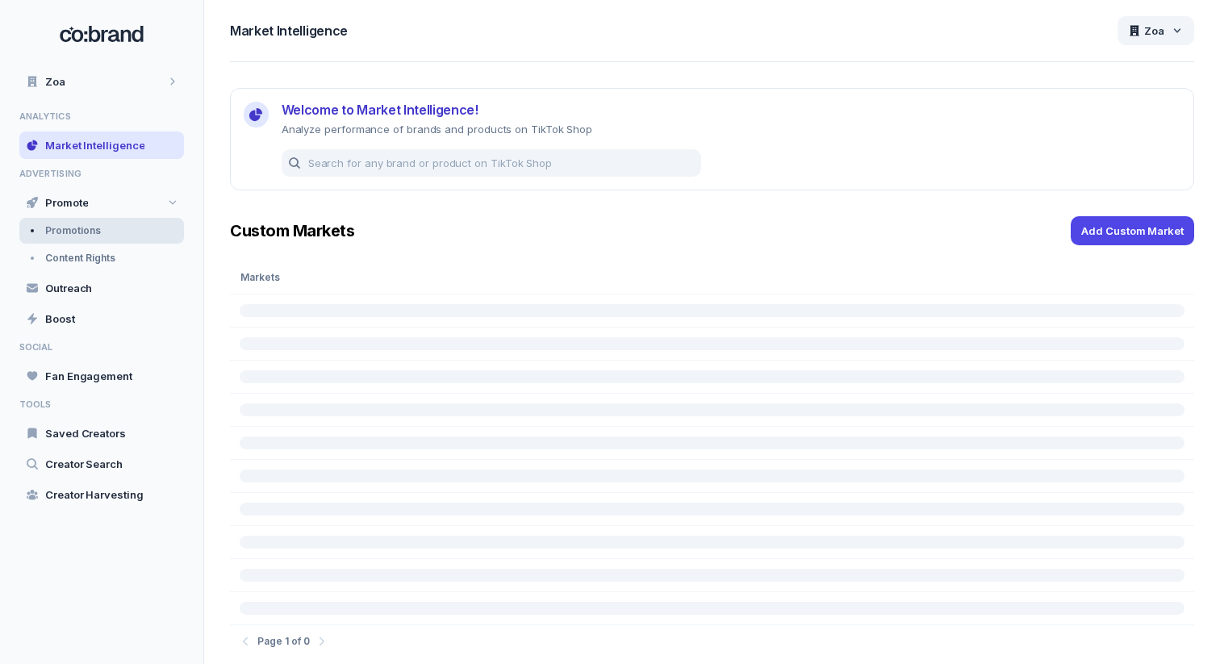
click at [111, 232] on div "Promotions" at bounding box center [101, 231] width 165 height 26
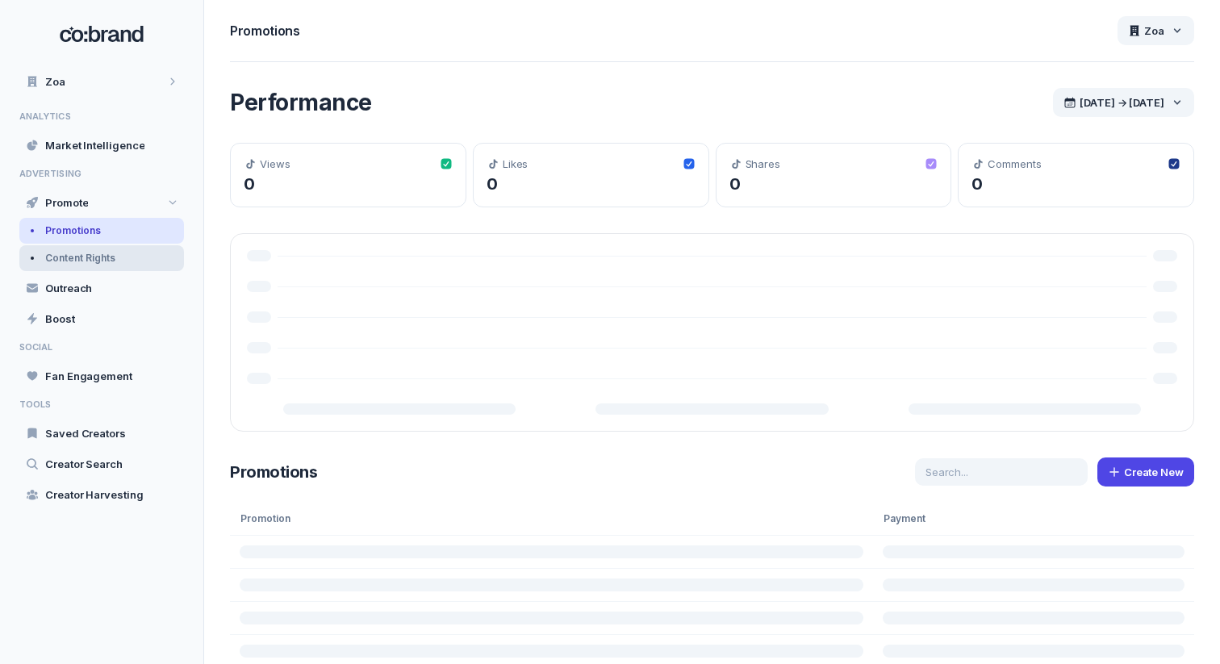
click at [115, 262] on div "Content Rights" at bounding box center [101, 258] width 165 height 26
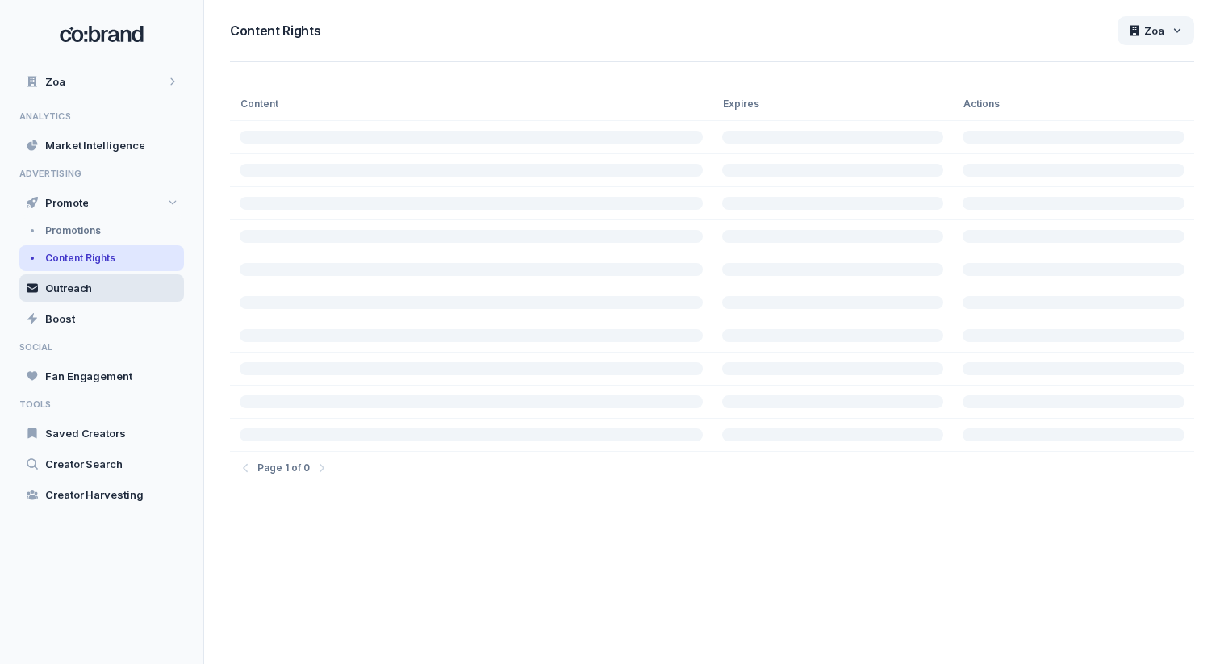
click at [101, 287] on div "Outreach" at bounding box center [101, 287] width 165 height 27
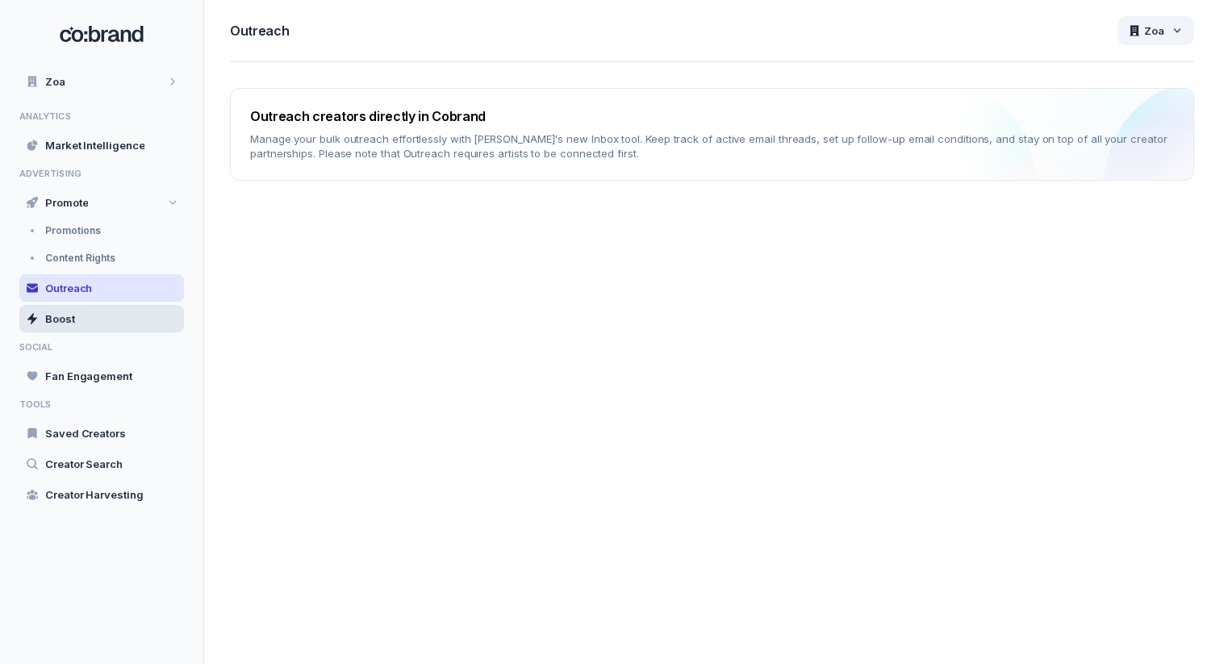
click at [103, 312] on div "Boost" at bounding box center [101, 318] width 165 height 27
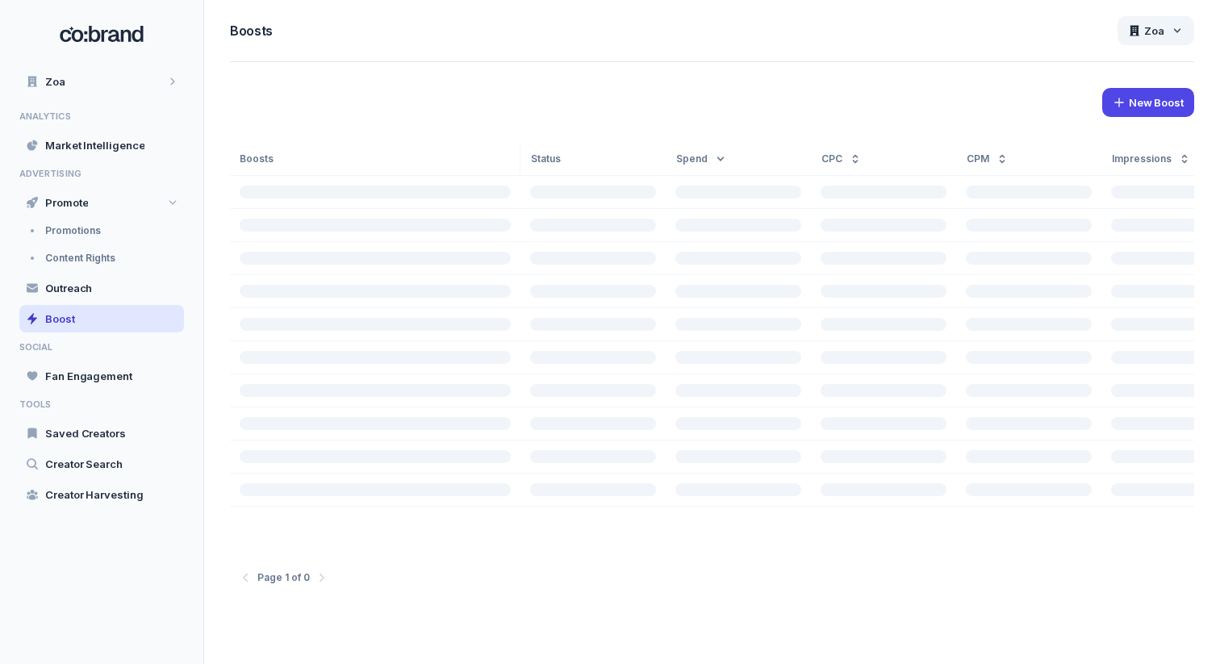
click at [98, 395] on div "ANALYTICS Market Intelligence ADVERTISING Promote Promotions Content Rights Out…" at bounding box center [101, 309] width 165 height 397
click at [69, 376] on span "Fan Engagement" at bounding box center [88, 376] width 87 height 15
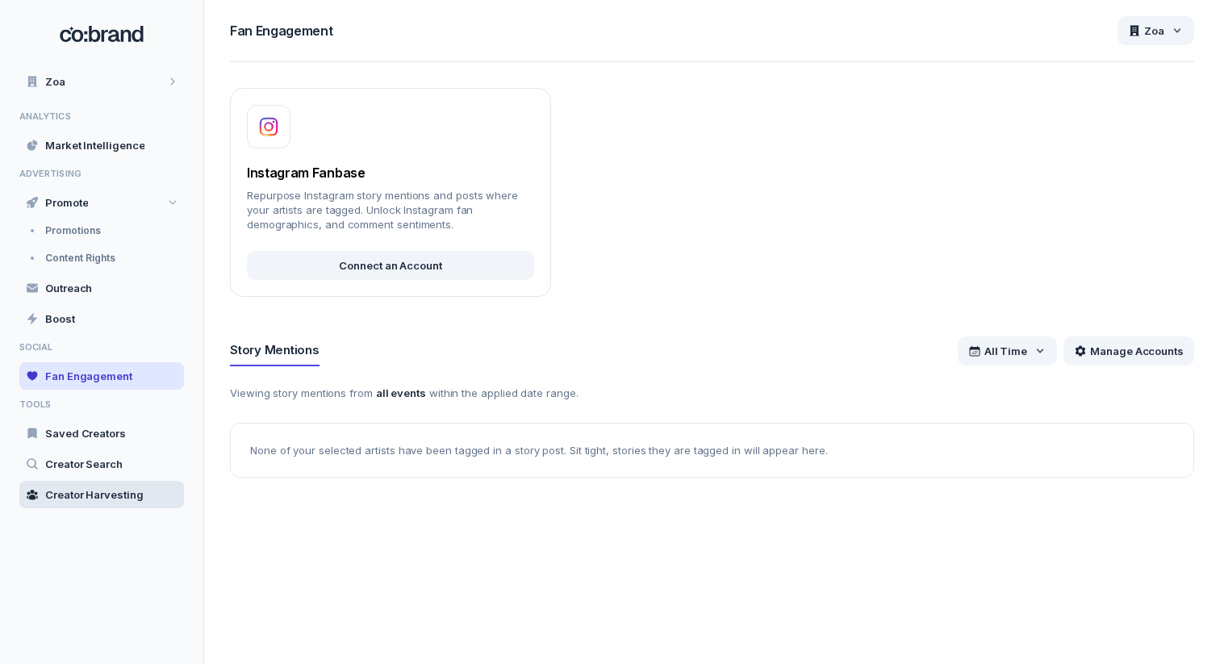
click at [110, 482] on div "Creator Harvesting" at bounding box center [101, 494] width 165 height 27
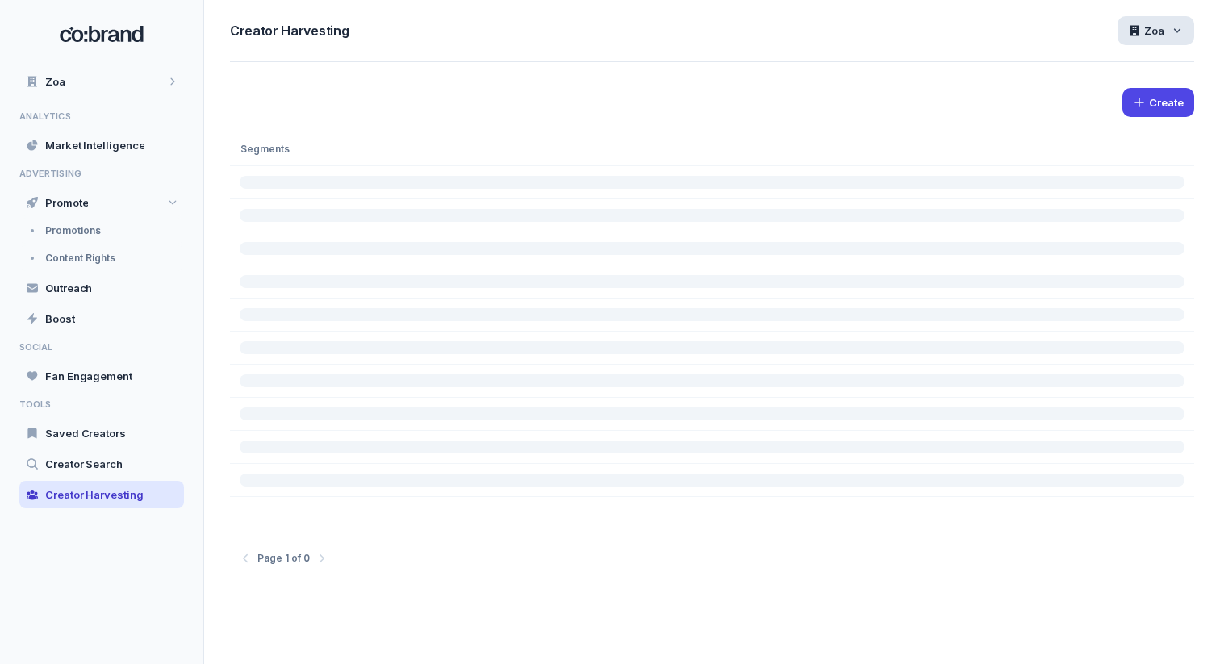
click at [1132, 36] on icon at bounding box center [1135, 31] width 10 height 10
